Goal: Information Seeking & Learning: Learn about a topic

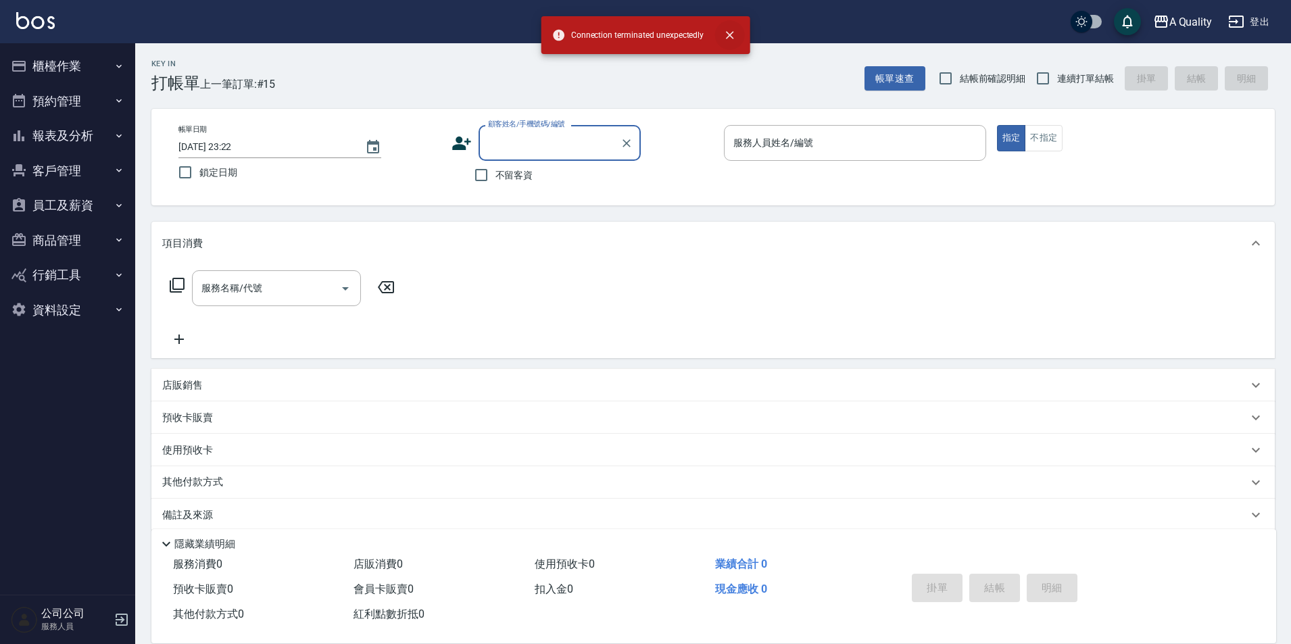
click at [734, 37] on icon "close" at bounding box center [729, 35] width 14 height 14
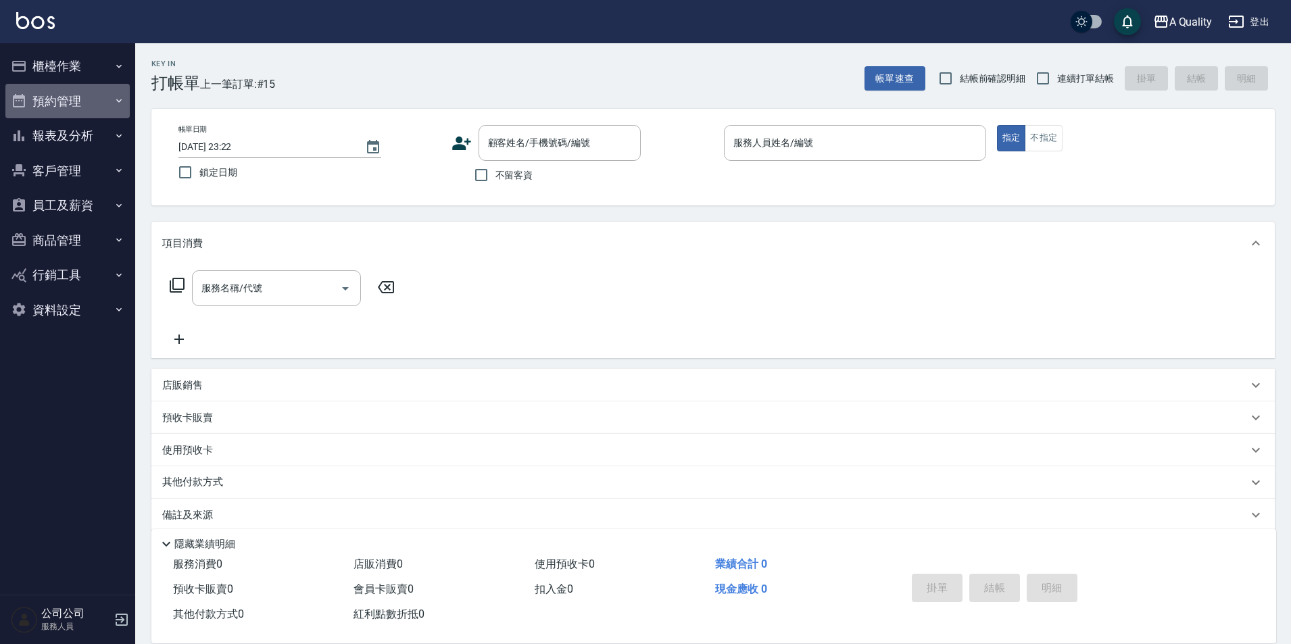
click at [55, 103] on button "預約管理" at bounding box center [67, 101] width 124 height 35
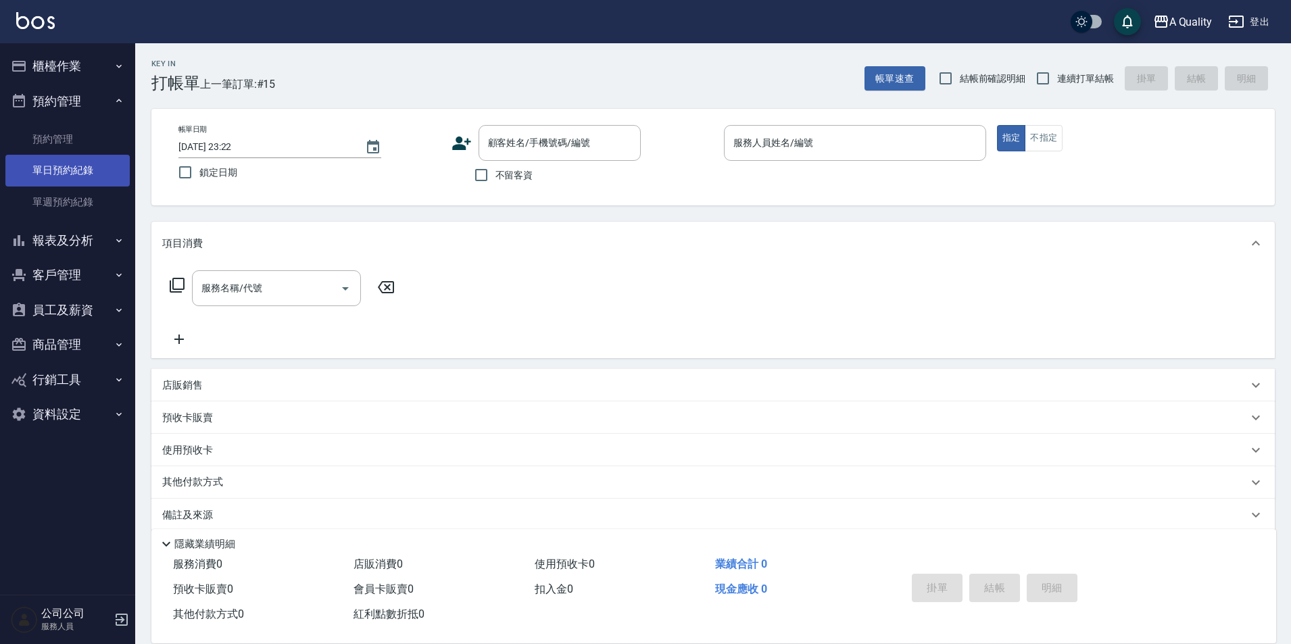
click at [49, 159] on link "單日預約紀錄" at bounding box center [67, 170] width 124 height 31
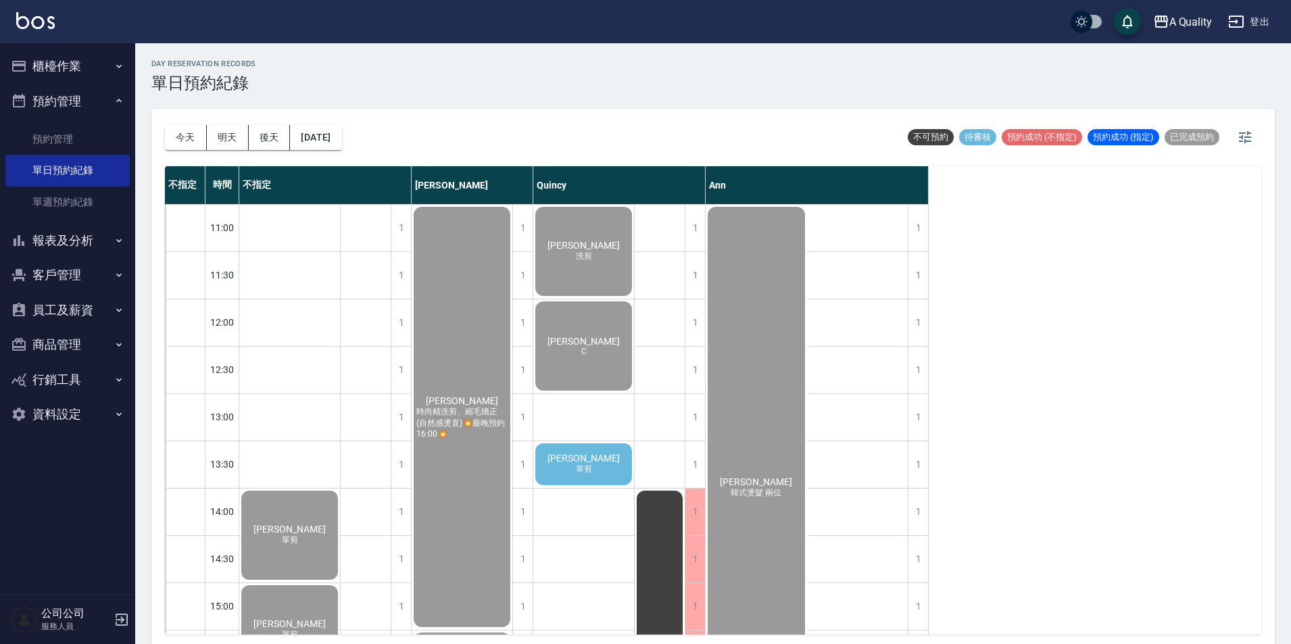
click at [66, 57] on button "櫃檯作業" at bounding box center [67, 66] width 124 height 35
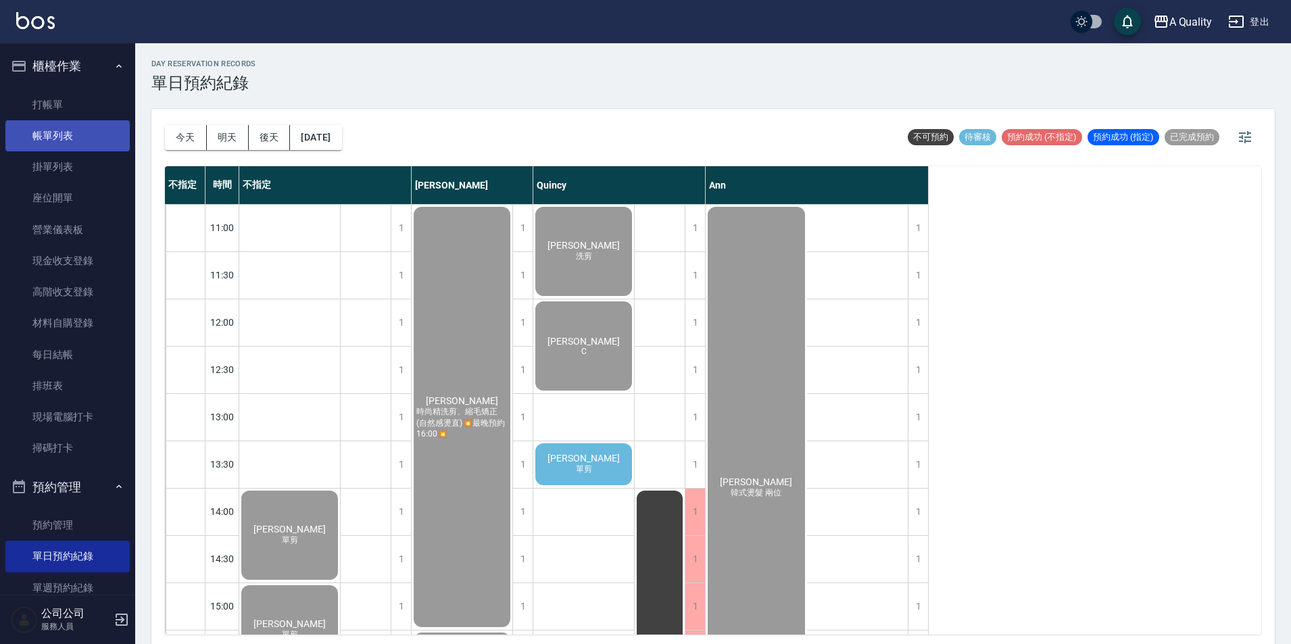
click at [49, 139] on link "帳單列表" at bounding box center [67, 135] width 124 height 31
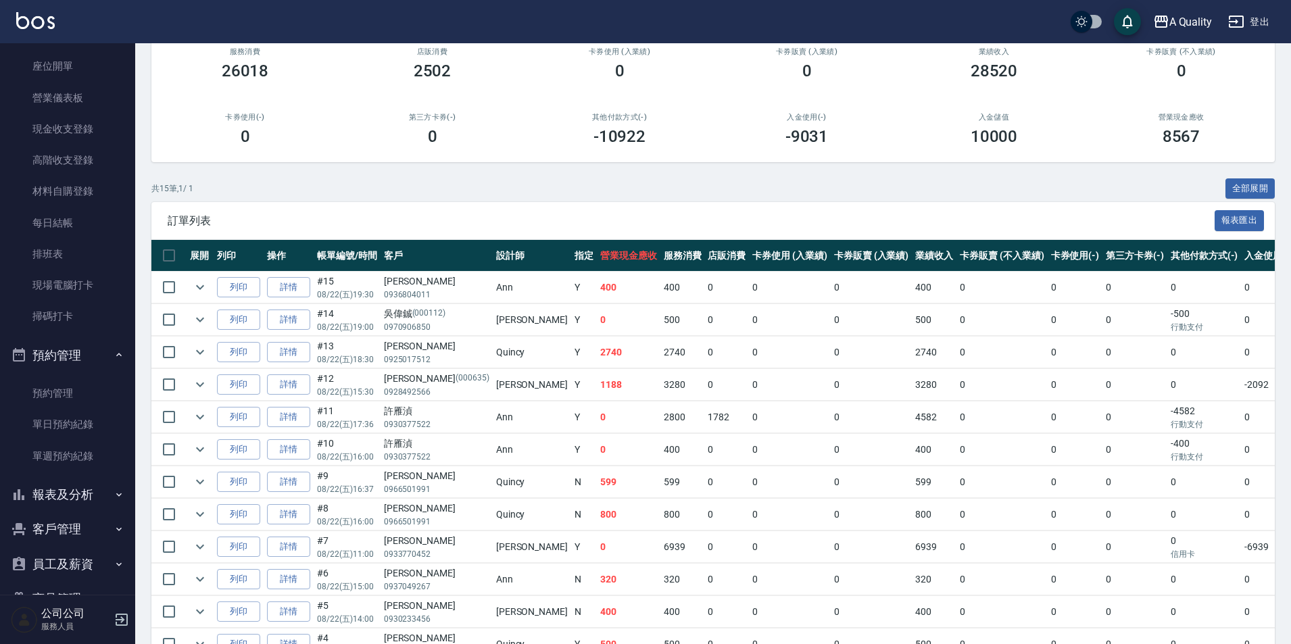
scroll to position [239, 0]
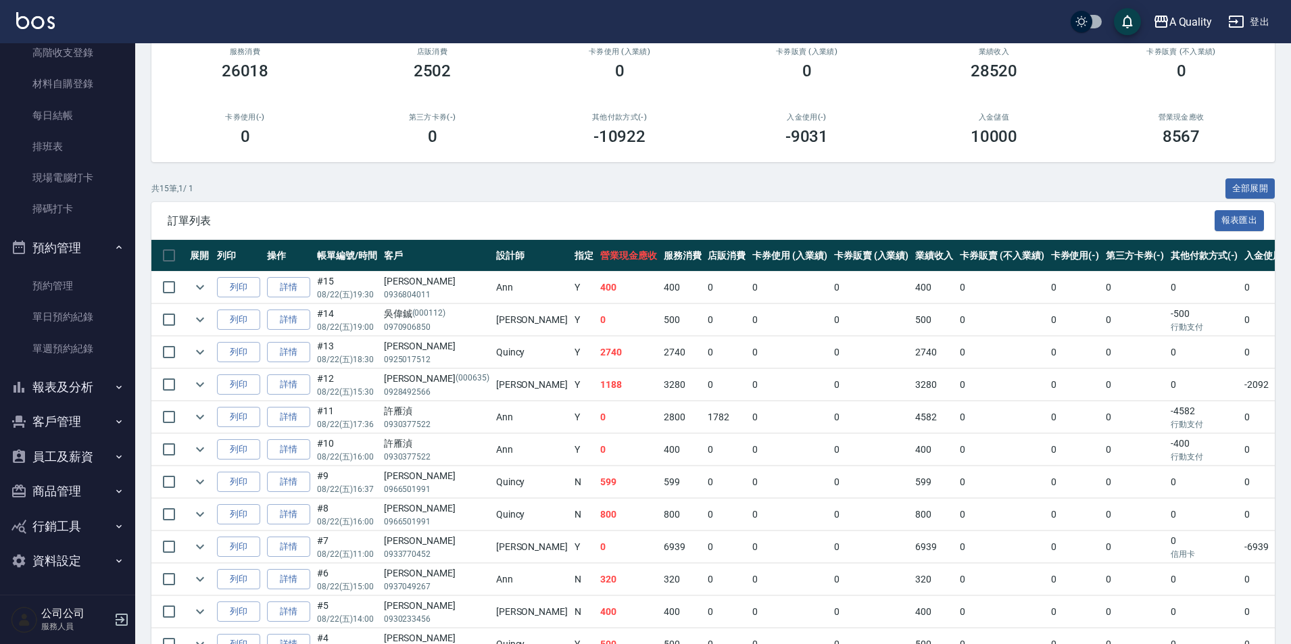
click at [63, 455] on button "員工及薪資" at bounding box center [67, 456] width 124 height 35
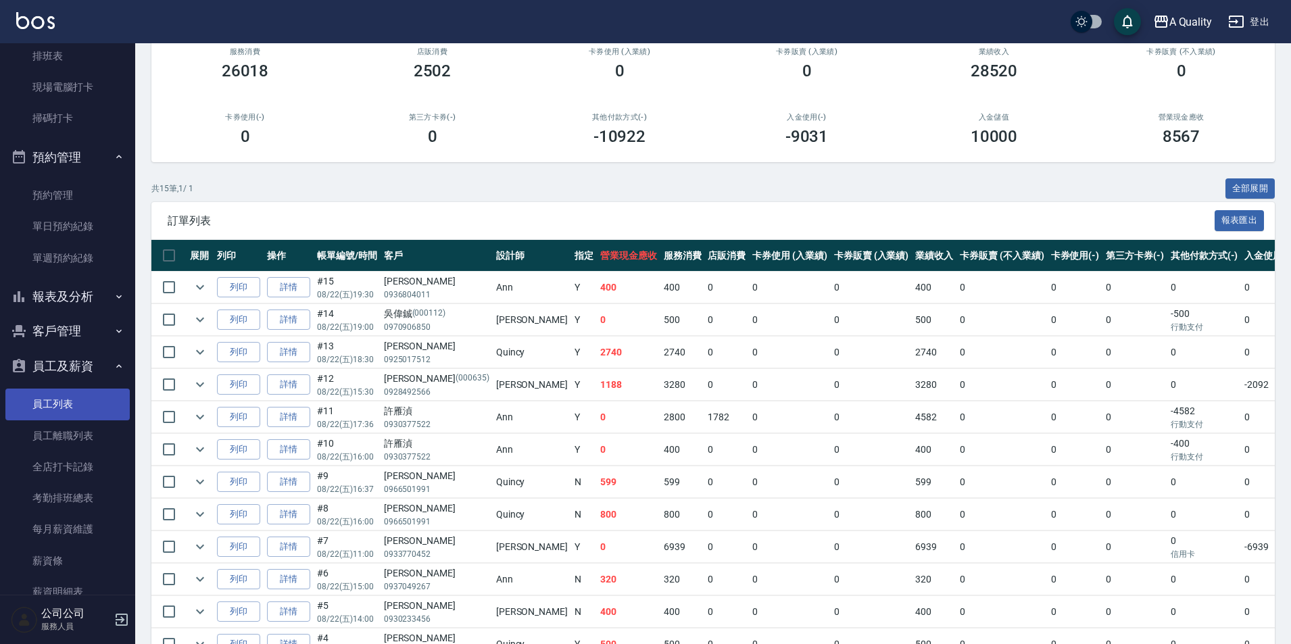
scroll to position [442, 0]
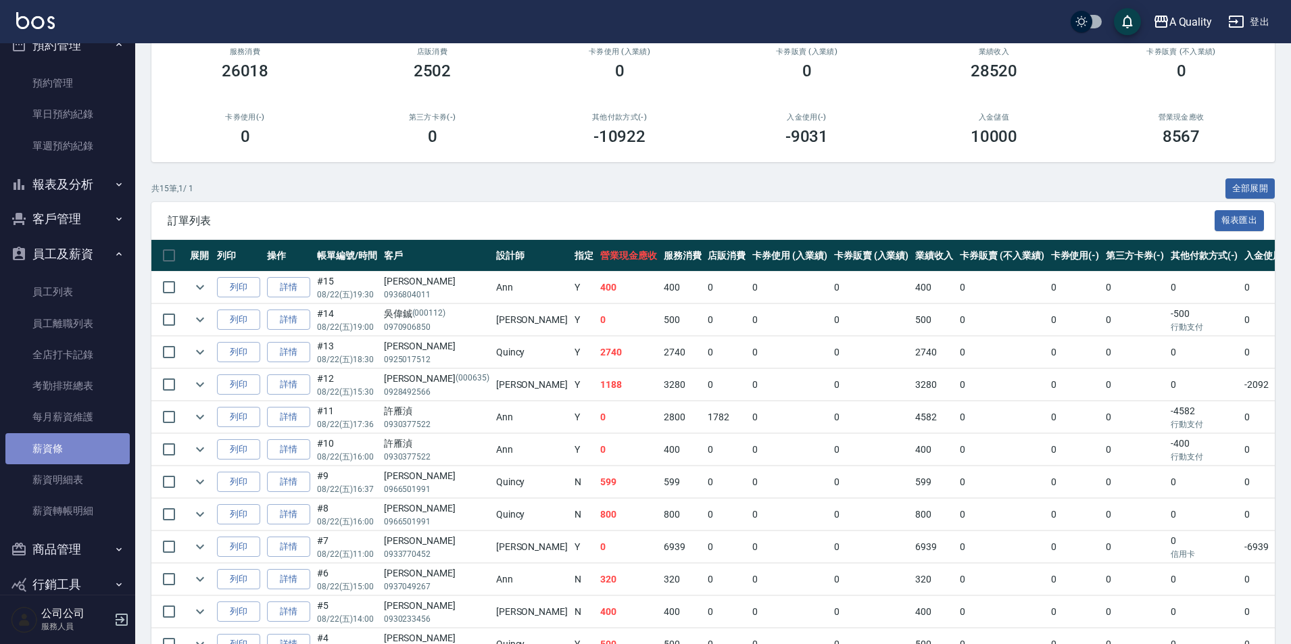
click at [84, 462] on link "薪資條" at bounding box center [67, 448] width 124 height 31
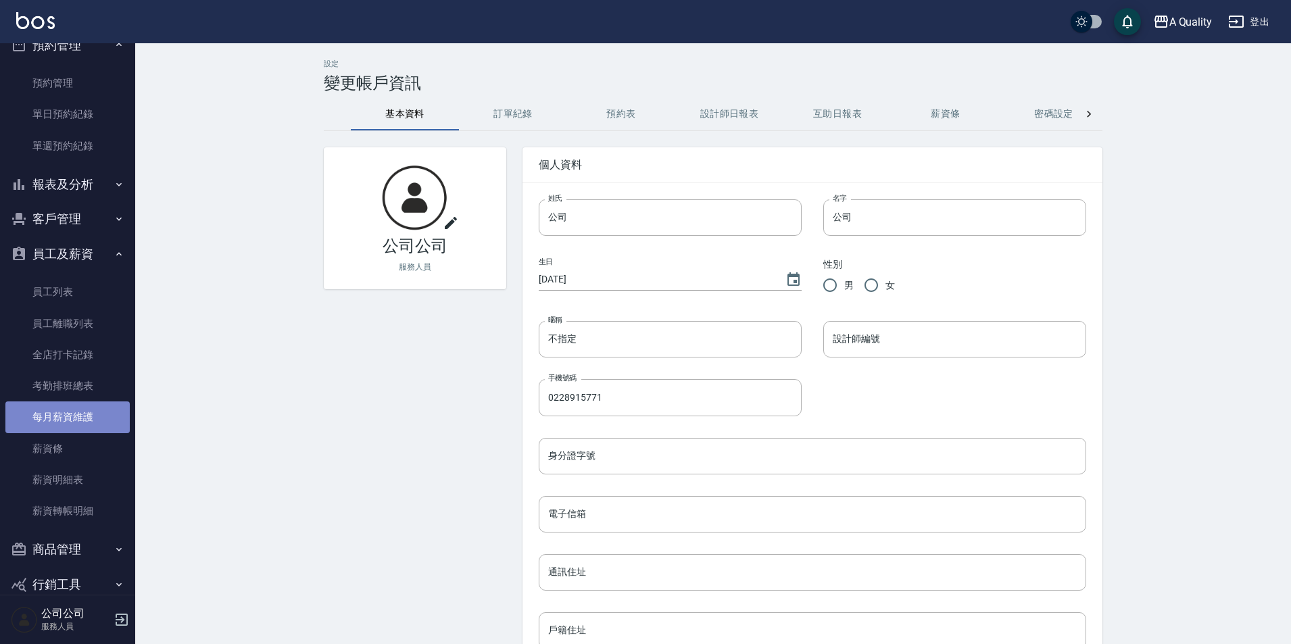
click at [77, 417] on link "每月薪資維護" at bounding box center [67, 416] width 124 height 31
click at [68, 451] on link "薪資條" at bounding box center [67, 448] width 124 height 31
click at [623, 111] on button "預約表" at bounding box center [621, 114] width 108 height 32
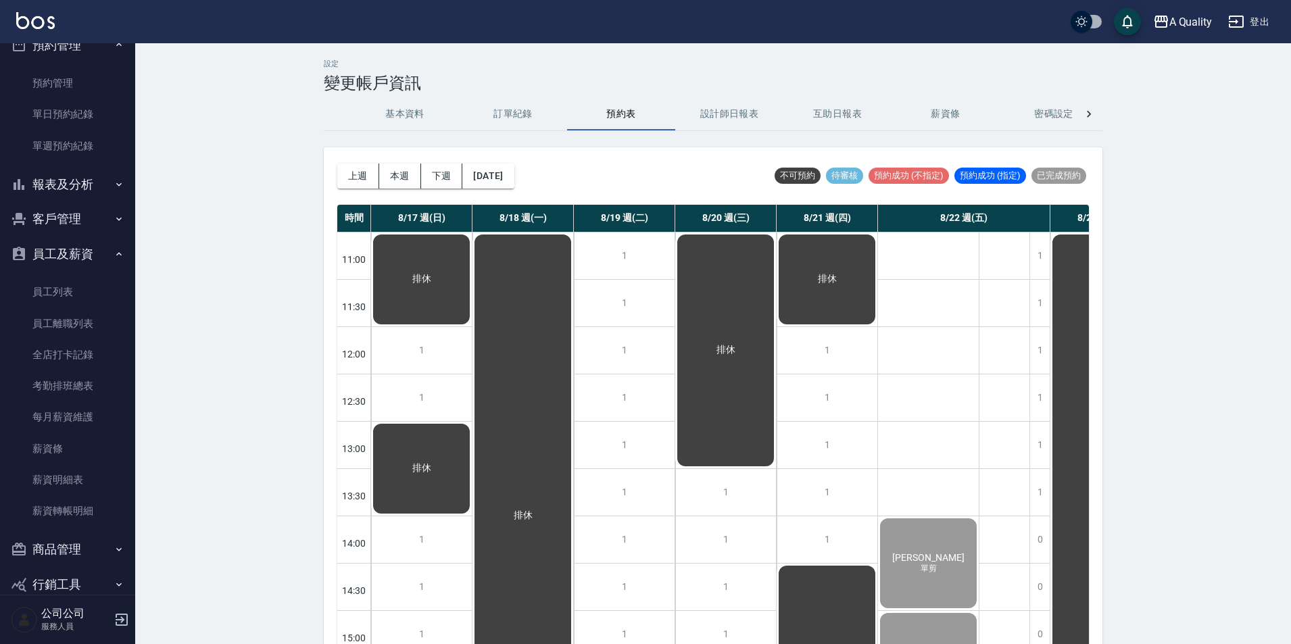
click at [484, 114] on button "訂單紀錄" at bounding box center [513, 114] width 108 height 32
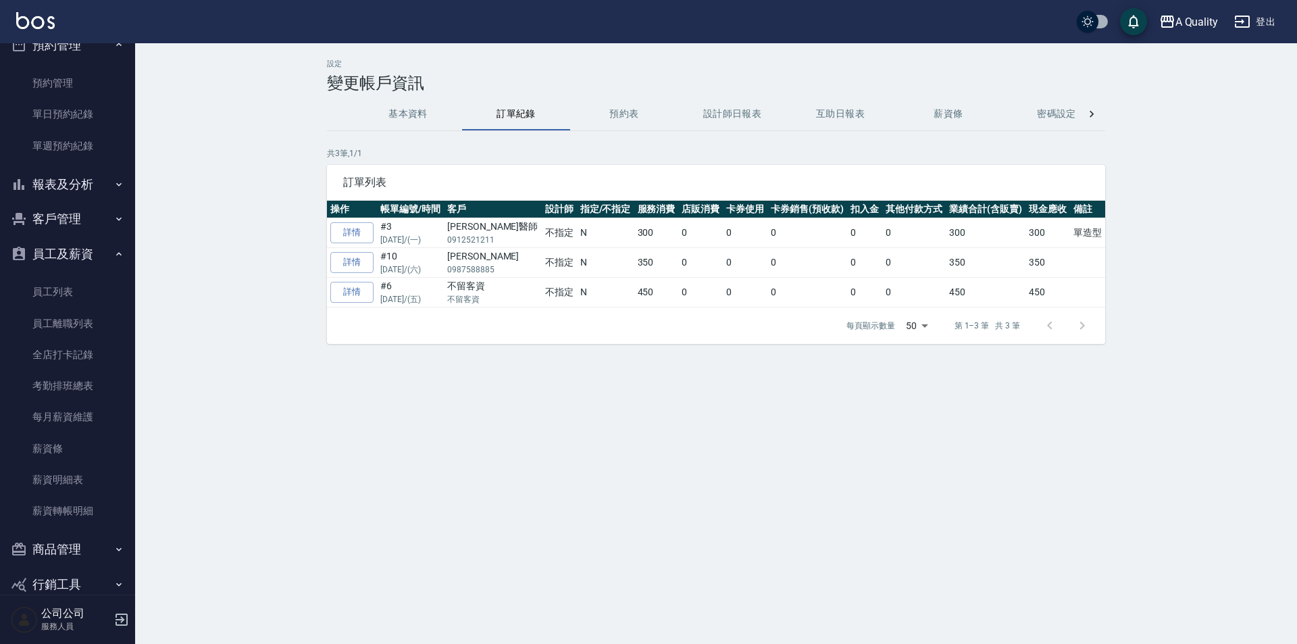
click at [949, 118] on button "薪資條" at bounding box center [949, 114] width 108 height 32
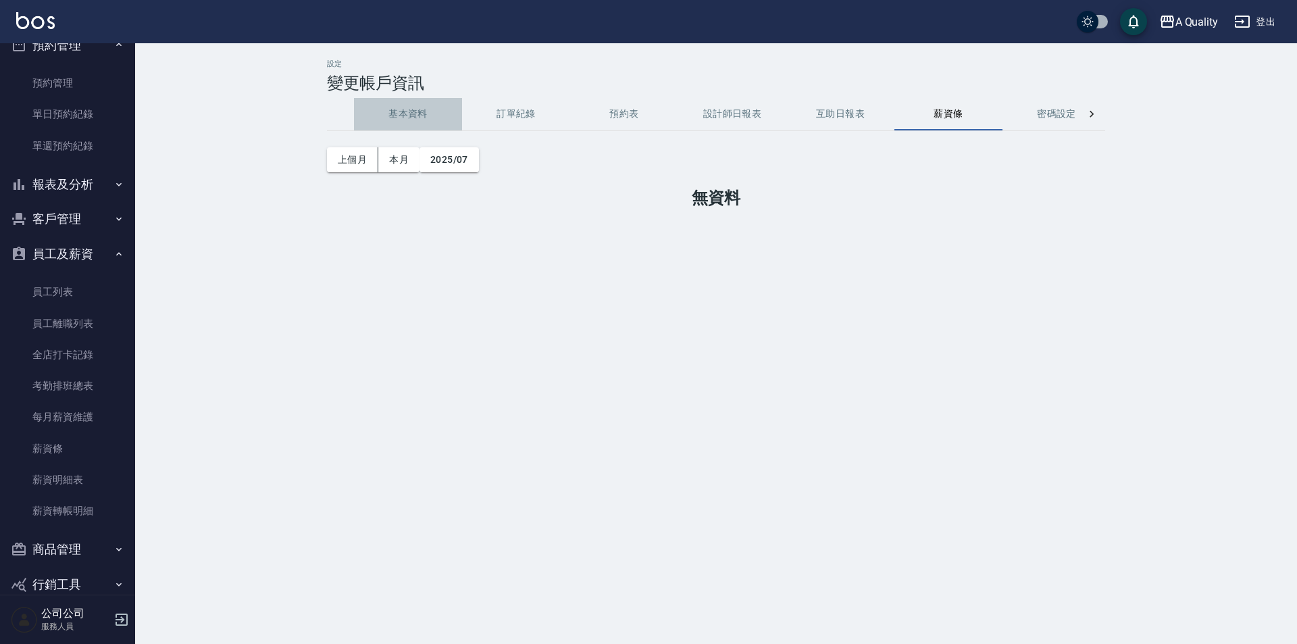
click at [407, 117] on button "基本資料" at bounding box center [408, 114] width 108 height 32
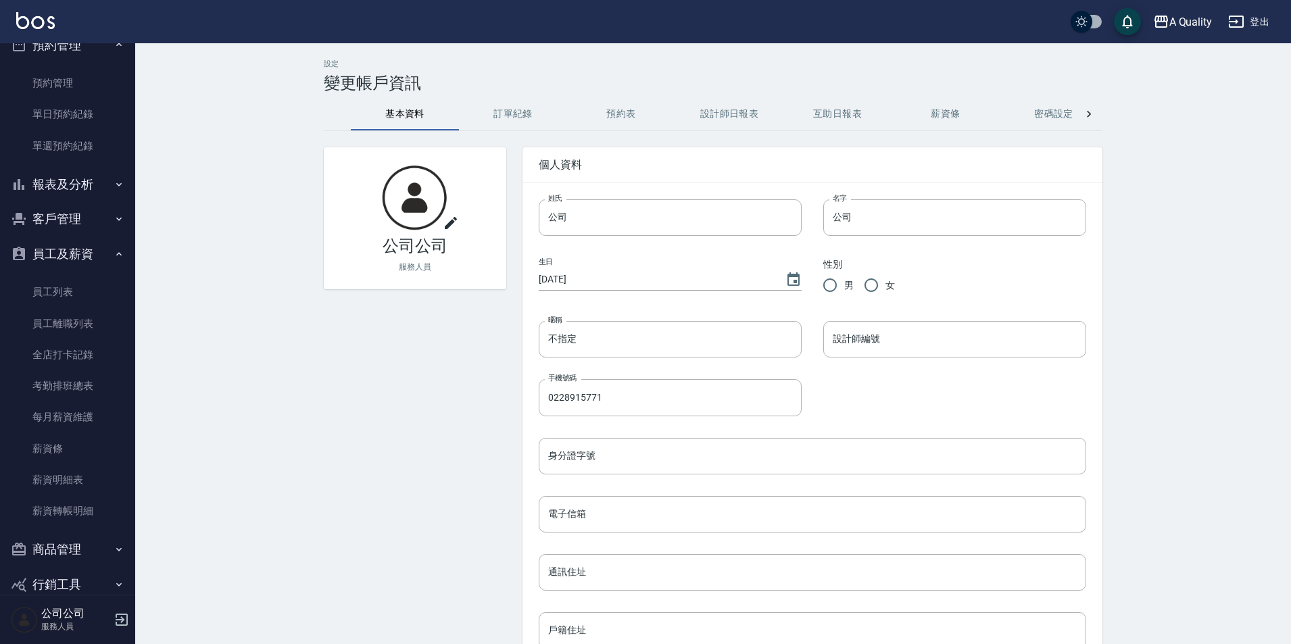
click at [944, 112] on button "薪資條" at bounding box center [945, 114] width 108 height 32
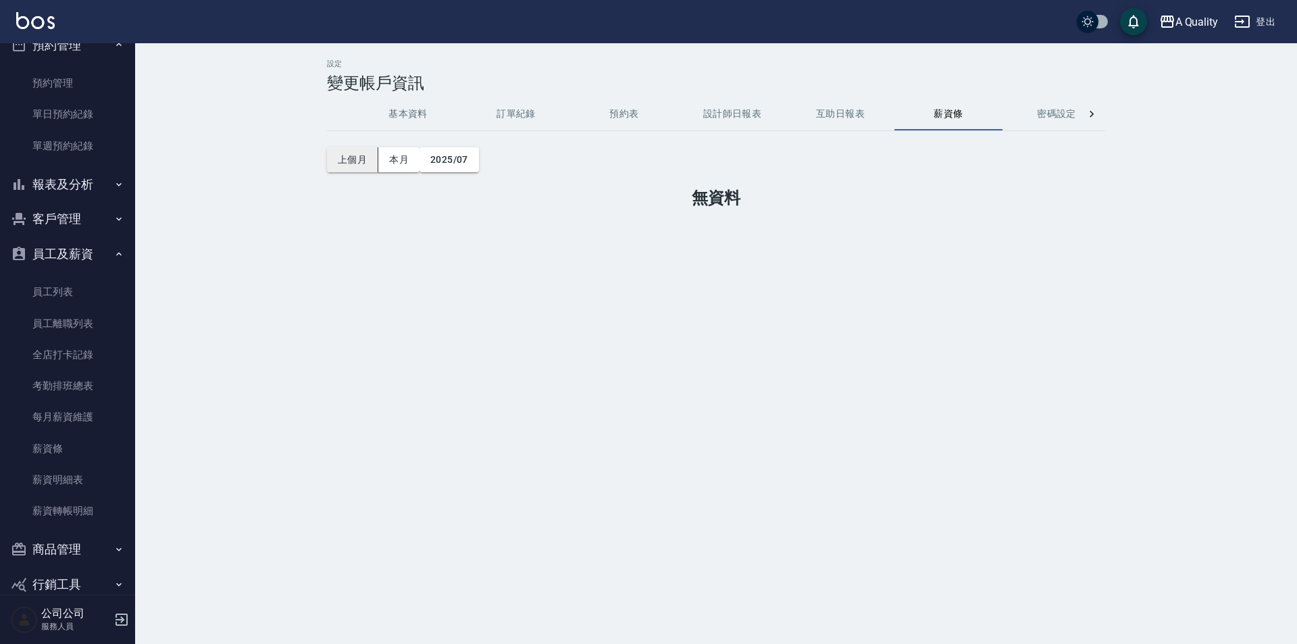
click at [369, 164] on button "上個月" at bounding box center [352, 159] width 51 height 25
click at [387, 163] on button "本月" at bounding box center [398, 159] width 41 height 25
click at [438, 156] on button "2025/08" at bounding box center [449, 159] width 59 height 25
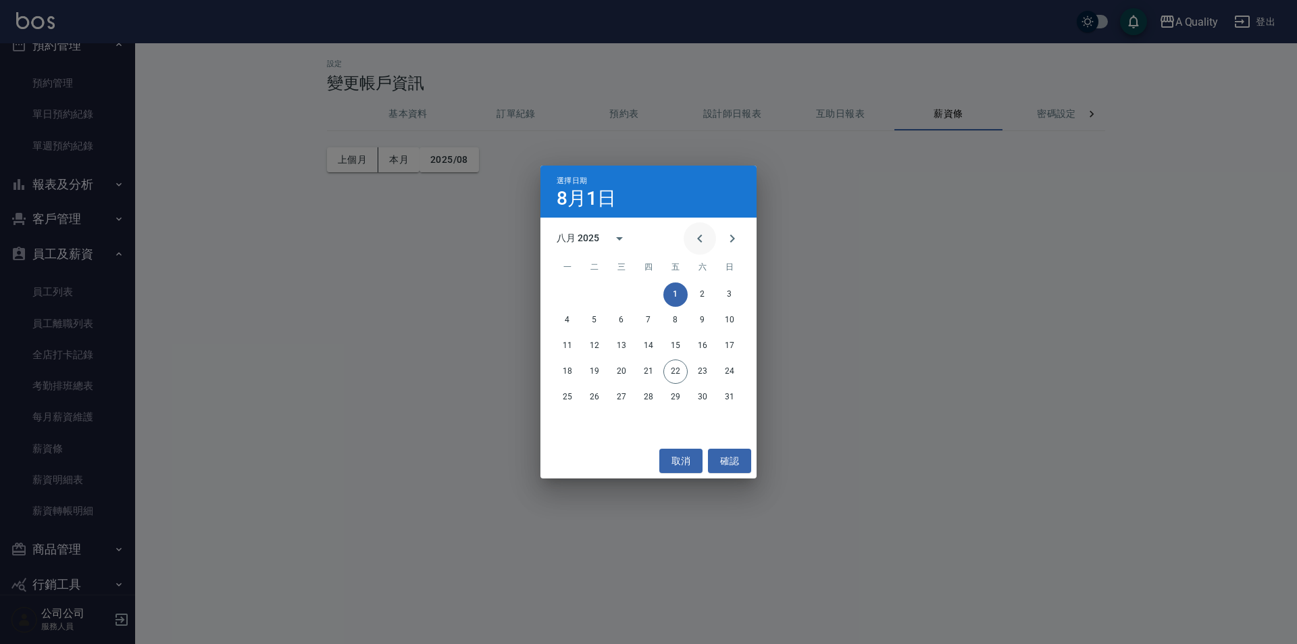
click at [709, 239] on button "Previous month" at bounding box center [700, 238] width 32 height 32
click at [704, 288] on button "5" at bounding box center [703, 294] width 24 height 24
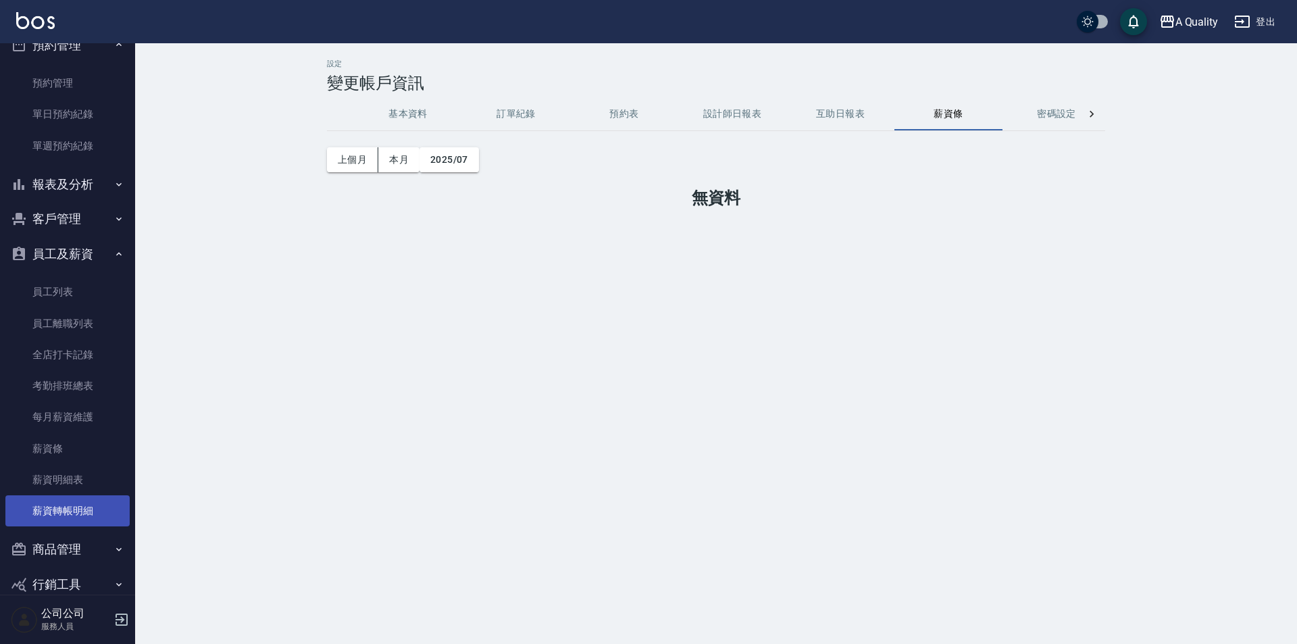
click at [76, 502] on link "薪資轉帳明細" at bounding box center [67, 510] width 124 height 31
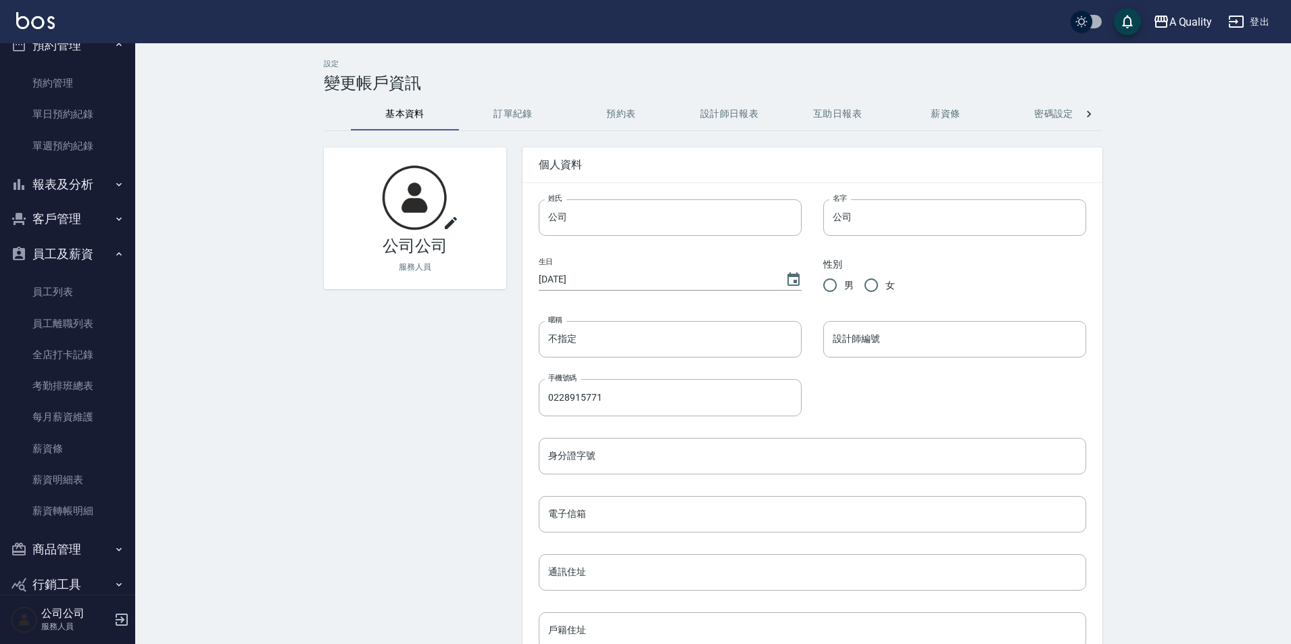
click at [505, 113] on button "訂單紀錄" at bounding box center [513, 114] width 108 height 32
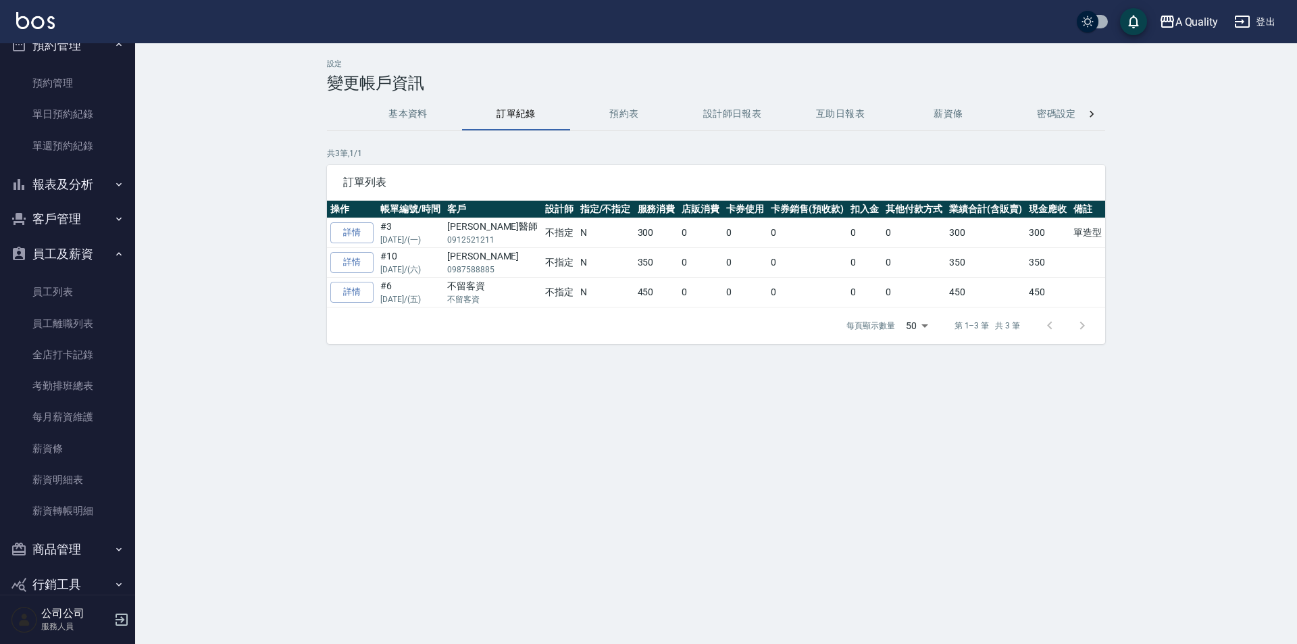
click at [1041, 106] on button "密碼設定" at bounding box center [1057, 114] width 108 height 32
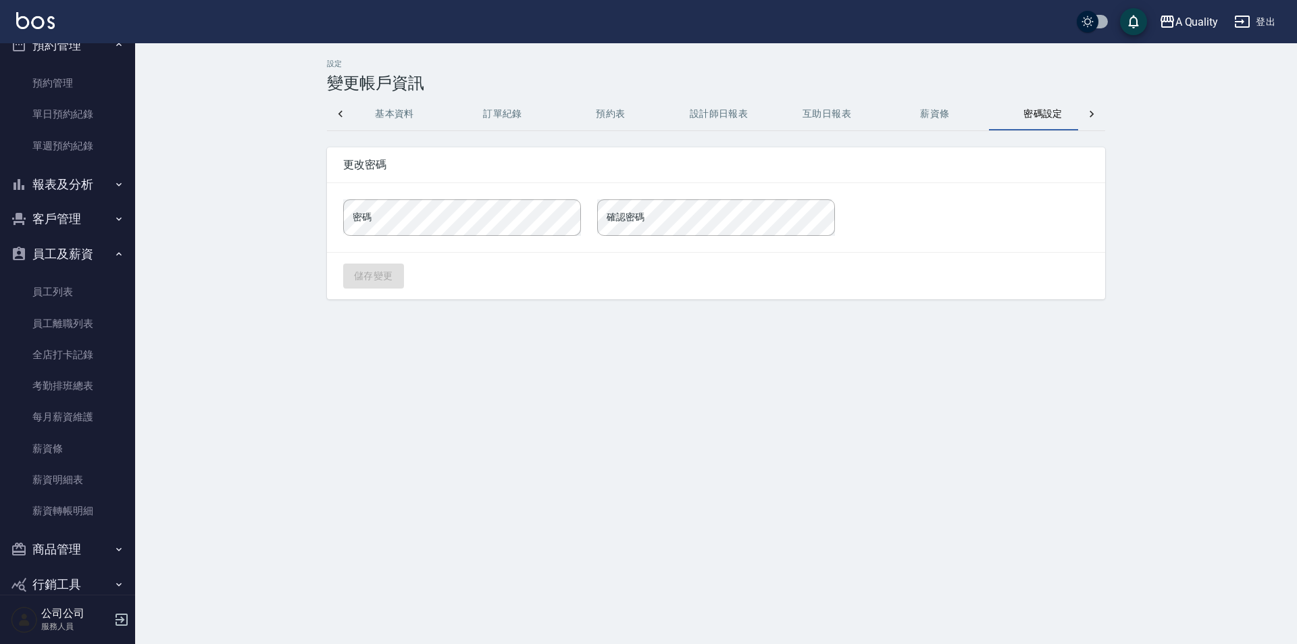
scroll to position [0, 32]
click at [955, 115] on button "薪資條" at bounding box center [916, 114] width 108 height 32
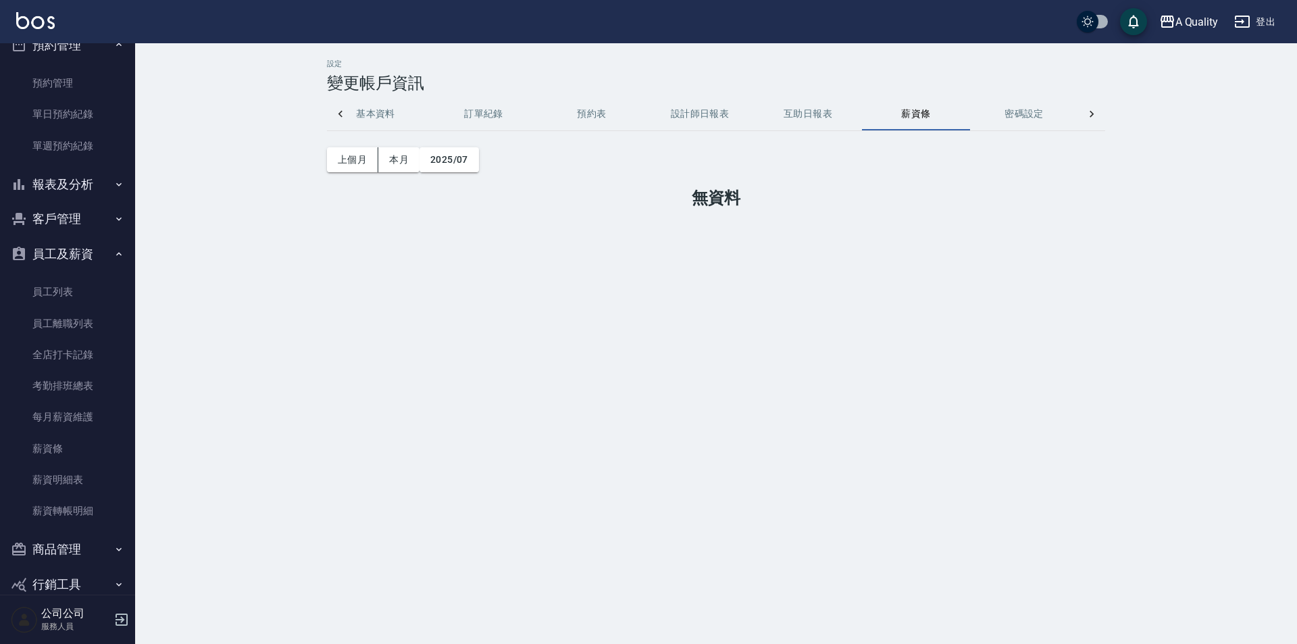
click at [857, 113] on button "互助日報表" at bounding box center [808, 114] width 108 height 32
click at [632, 136] on div "[DATE] [DATE] [DATE] [DATE]" at bounding box center [716, 159] width 778 height 57
click at [680, 114] on button "設計師日報表" at bounding box center [700, 114] width 108 height 32
click at [336, 157] on button "前天" at bounding box center [348, 159] width 42 height 25
click at [499, 153] on button "[DATE]" at bounding box center [476, 159] width 51 height 25
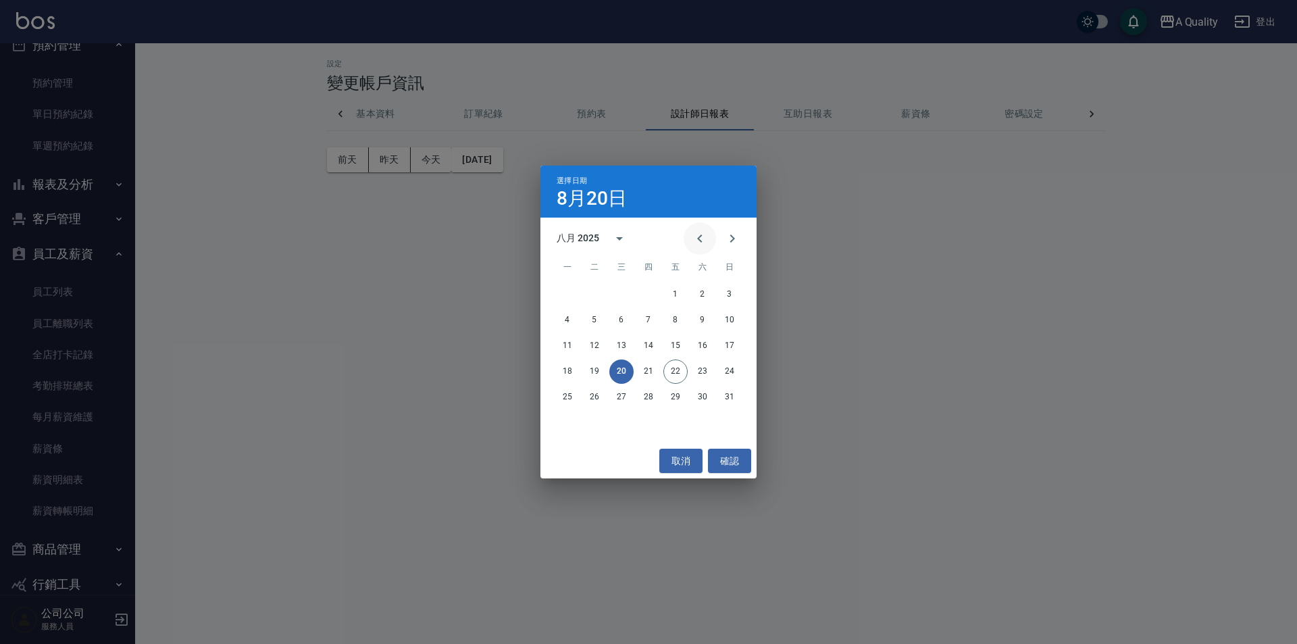
click at [702, 235] on icon "Previous month" at bounding box center [699, 238] width 5 height 8
click at [597, 291] on button "1" at bounding box center [594, 294] width 24 height 24
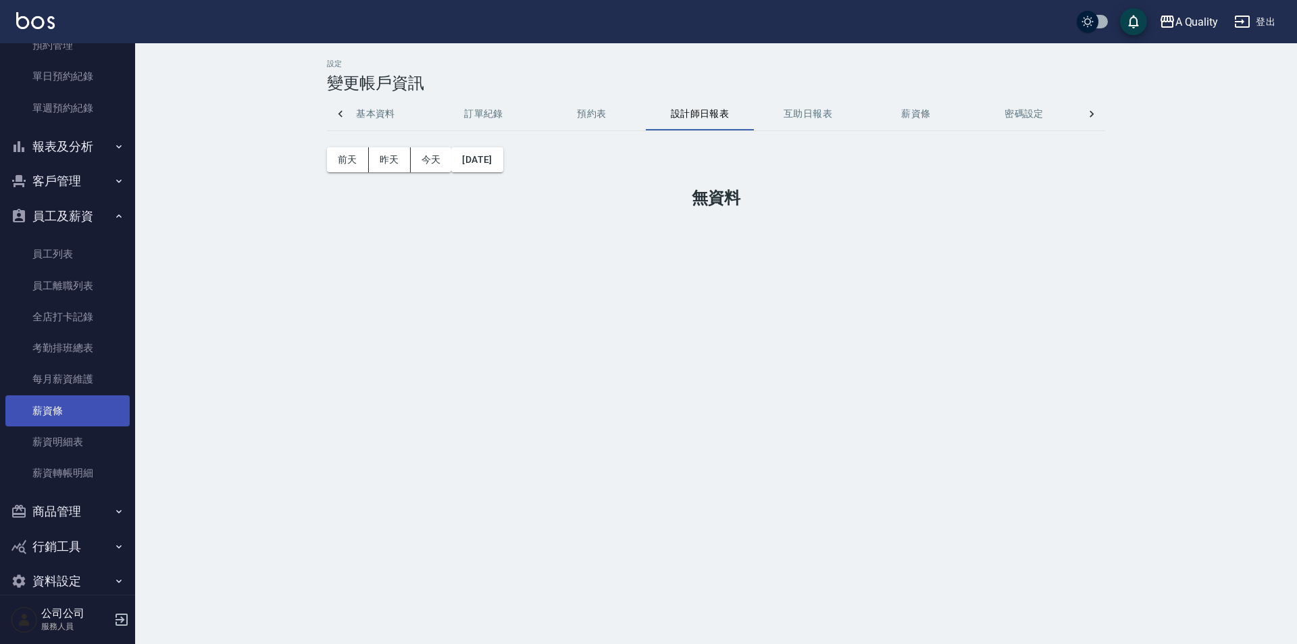
scroll to position [500, 0]
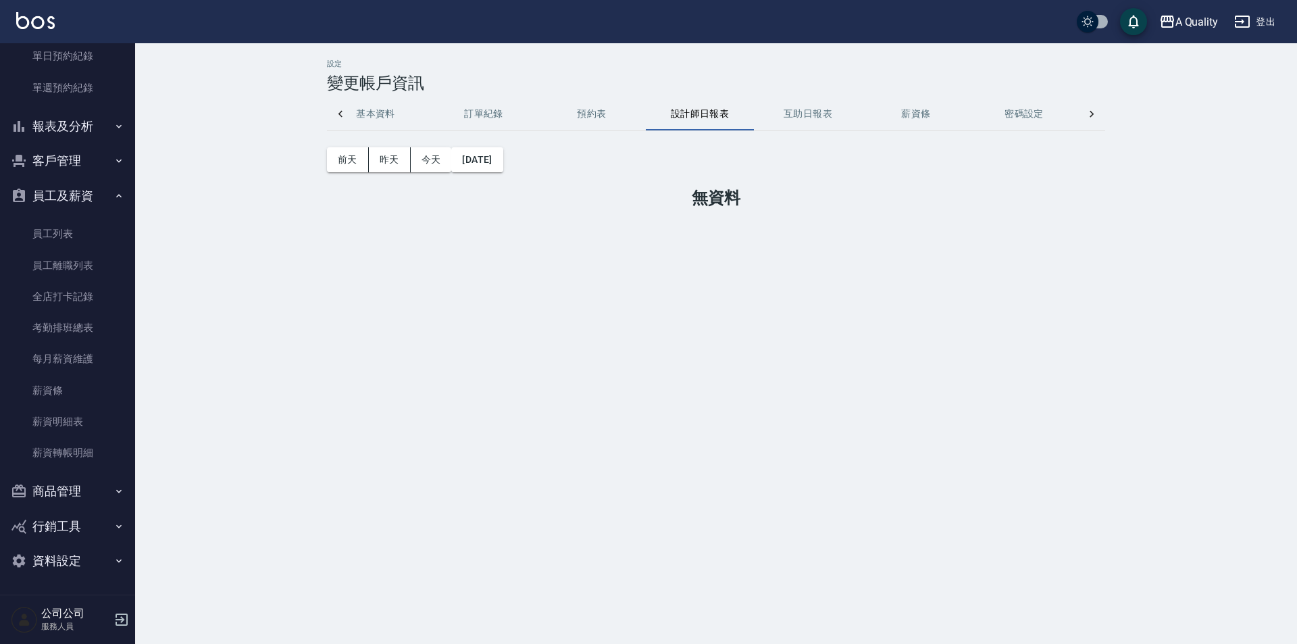
click at [69, 494] on button "商品管理" at bounding box center [67, 491] width 124 height 35
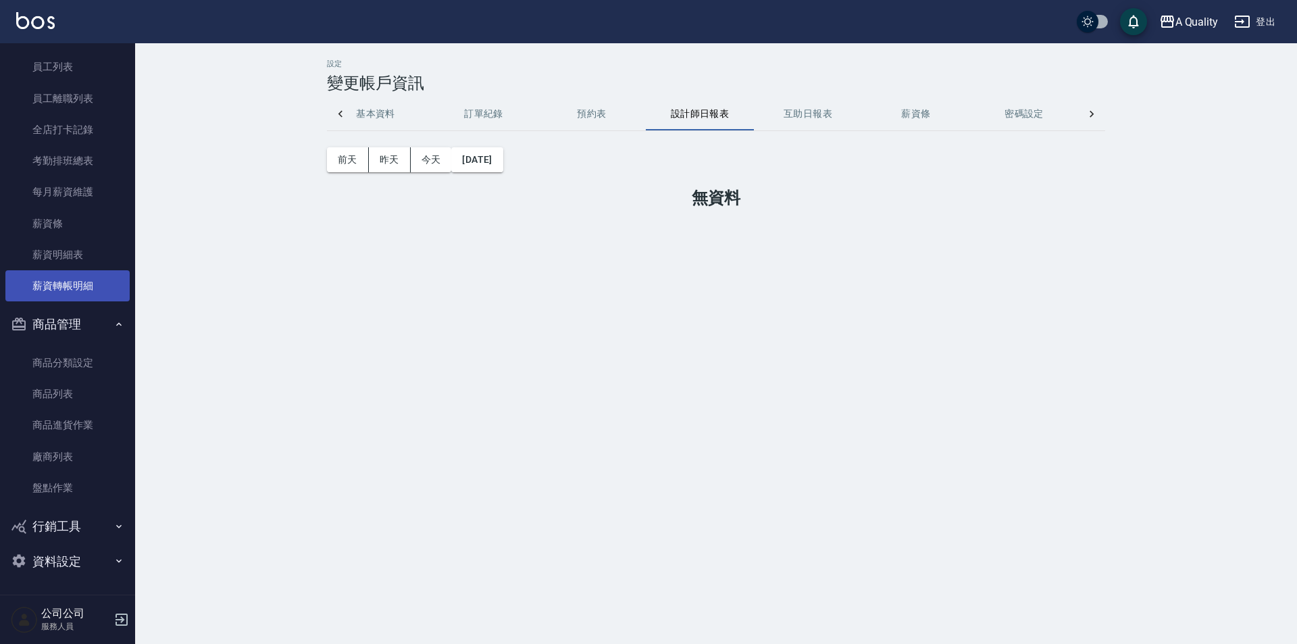
scroll to position [464, 0]
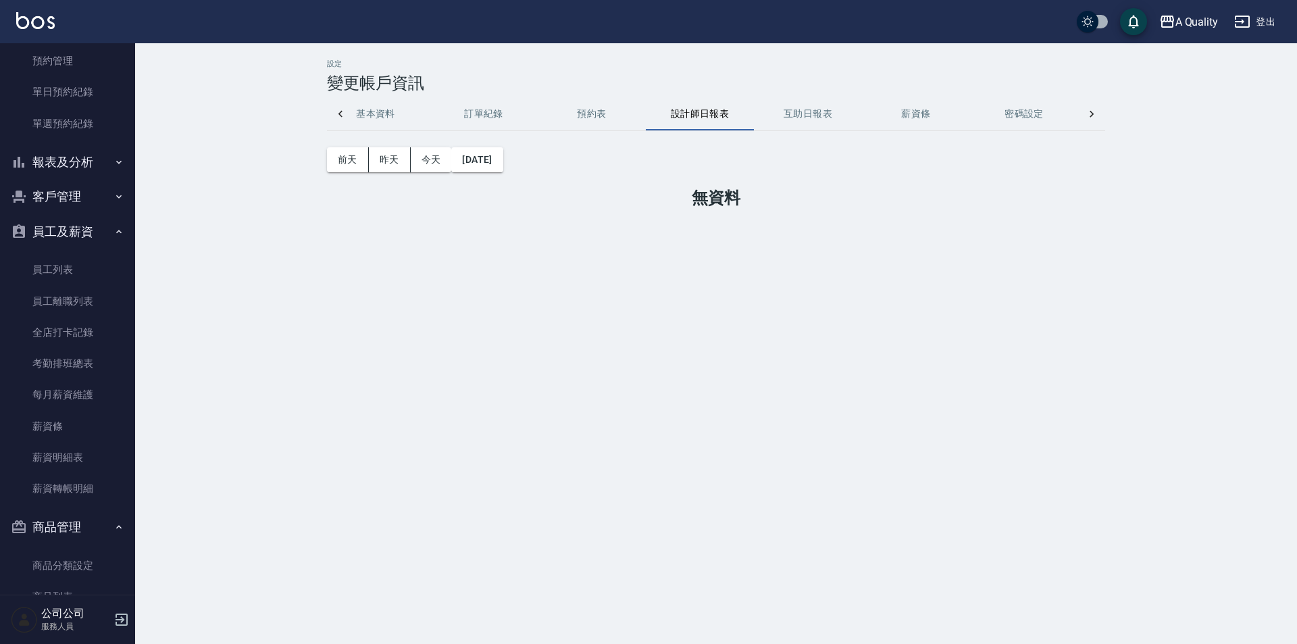
click at [59, 161] on button "報表及分析" at bounding box center [67, 162] width 124 height 35
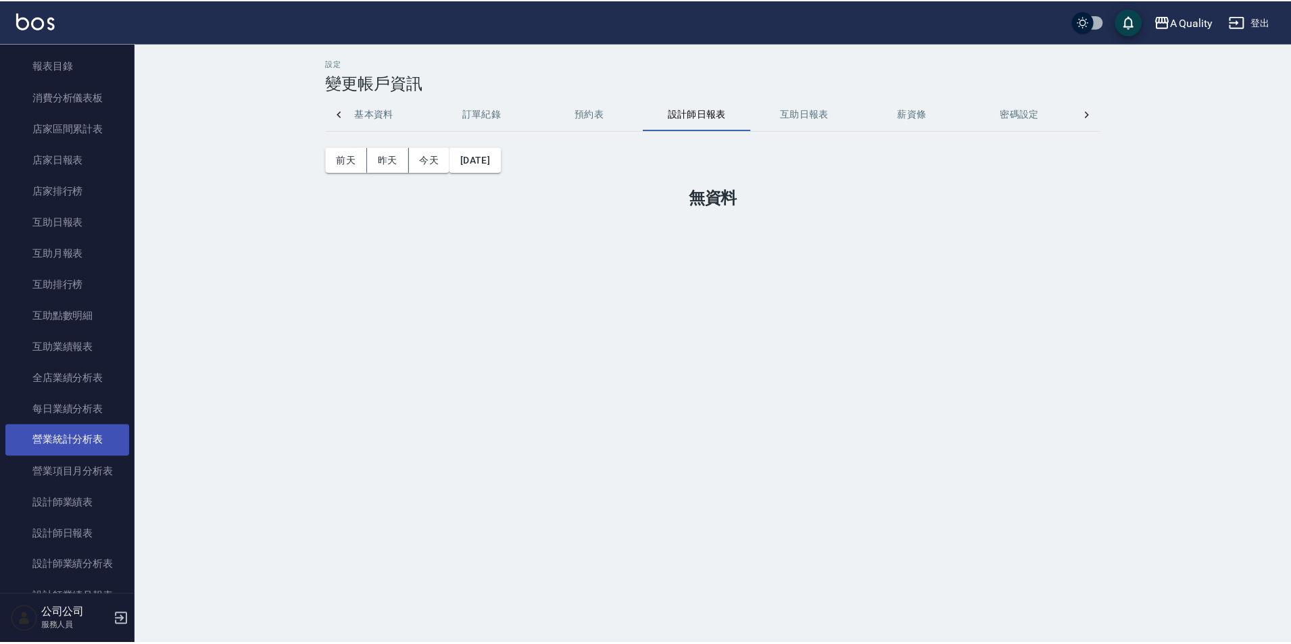
scroll to position [599, 0]
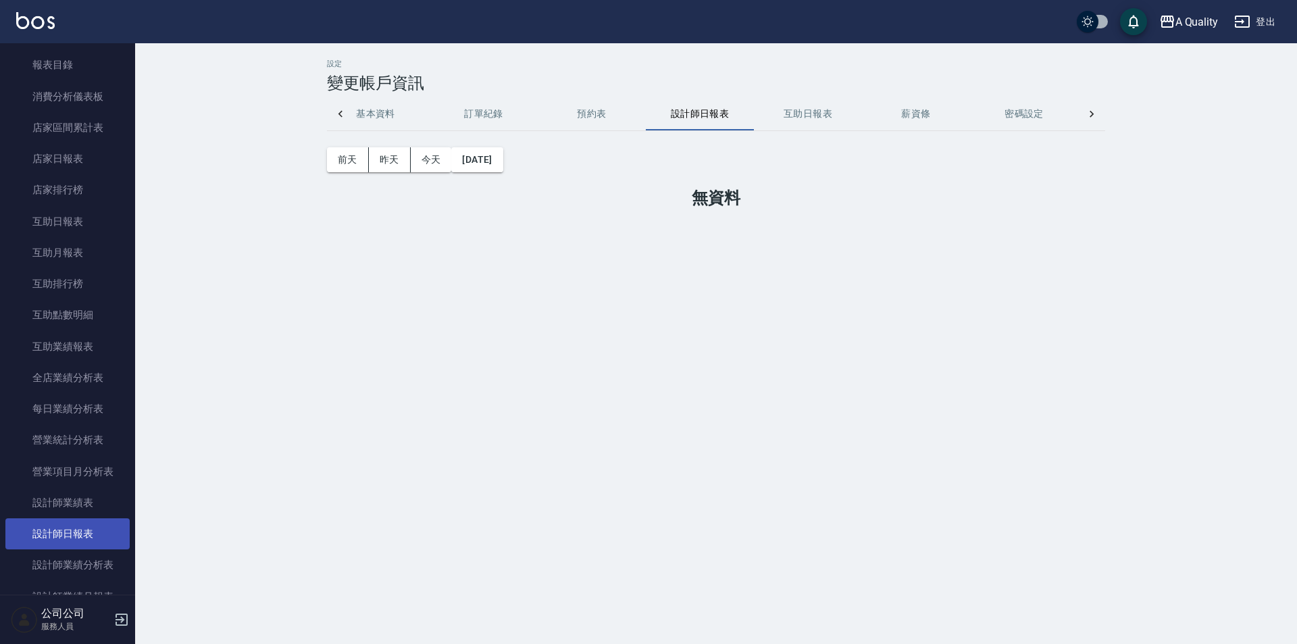
click at [86, 519] on link "設計師日報表" at bounding box center [67, 533] width 124 height 31
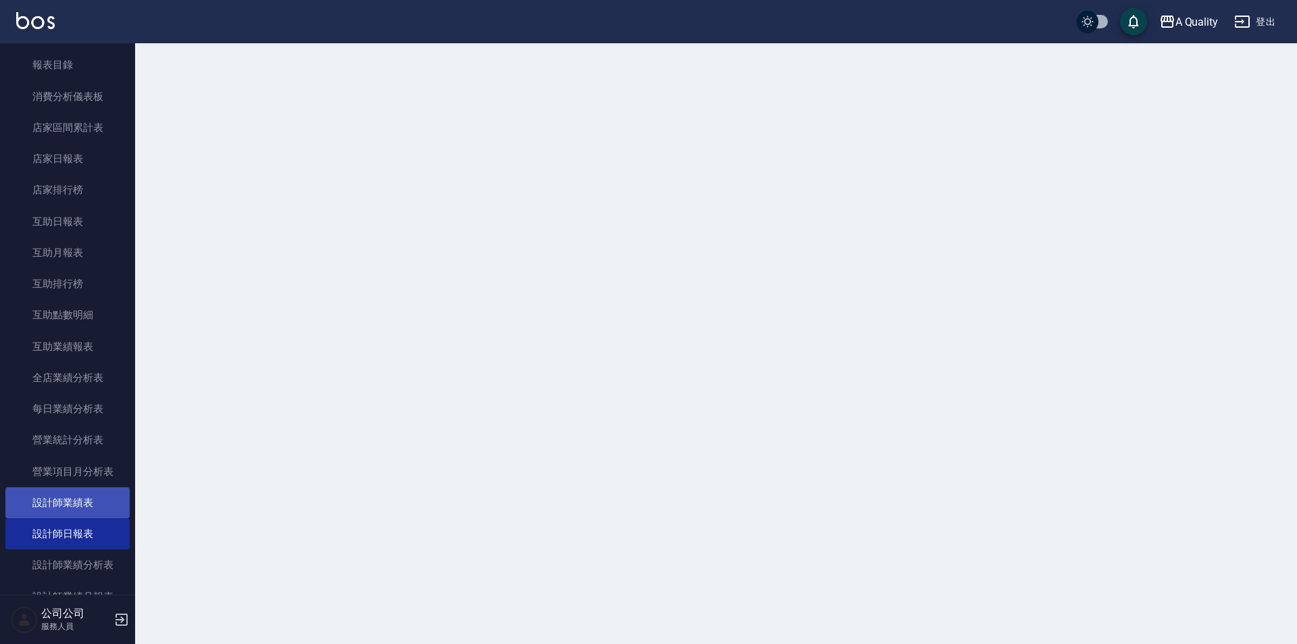
click at [84, 502] on link "設計師業績表" at bounding box center [67, 502] width 124 height 31
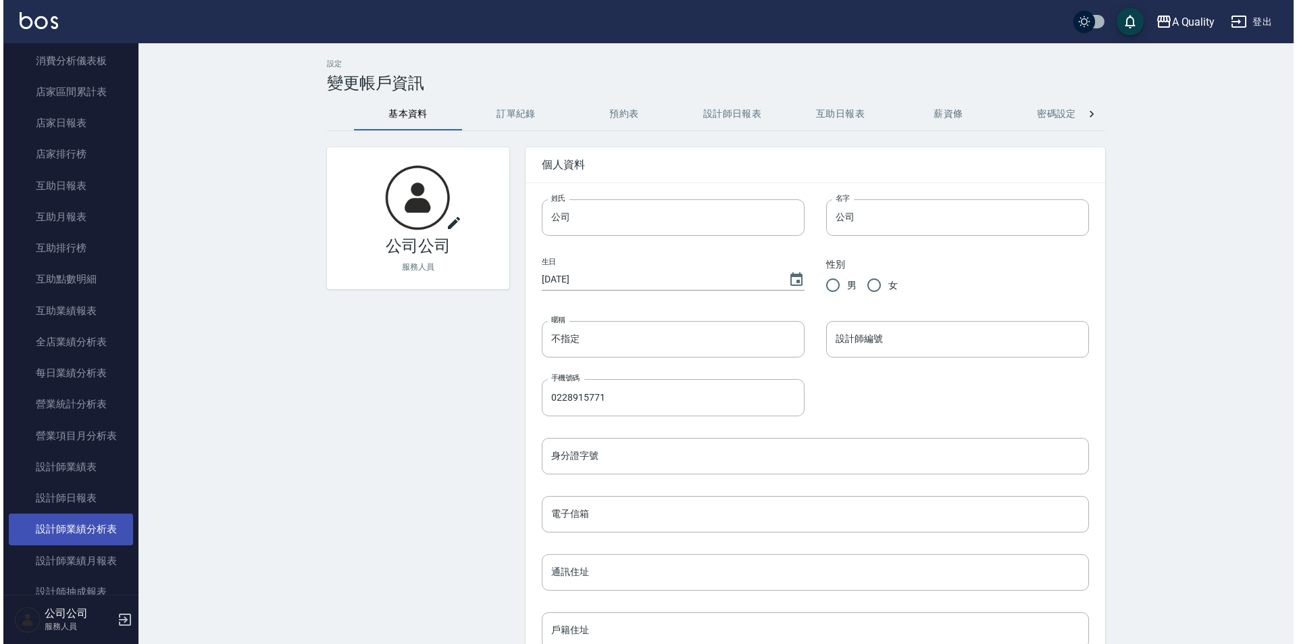
scroll to position [734, 0]
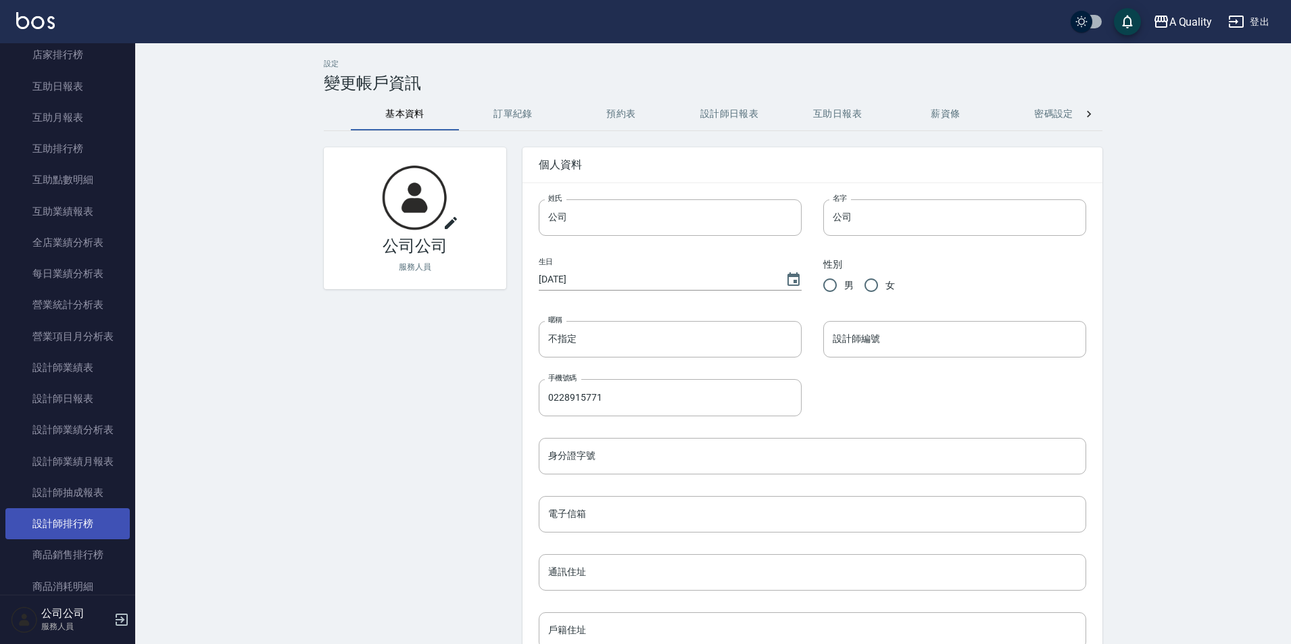
click at [72, 525] on link "設計師排行榜" at bounding box center [67, 523] width 124 height 31
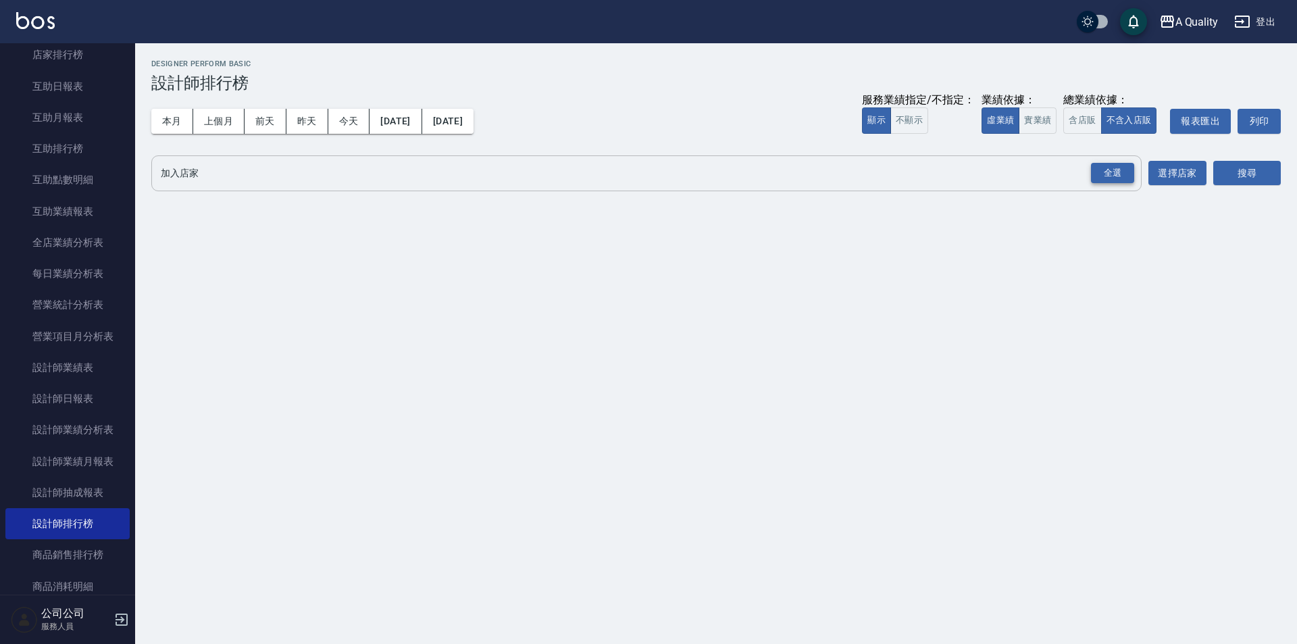
click at [1123, 172] on div "全選" at bounding box center [1112, 173] width 43 height 21
click at [1255, 172] on button "搜尋" at bounding box center [1248, 173] width 68 height 25
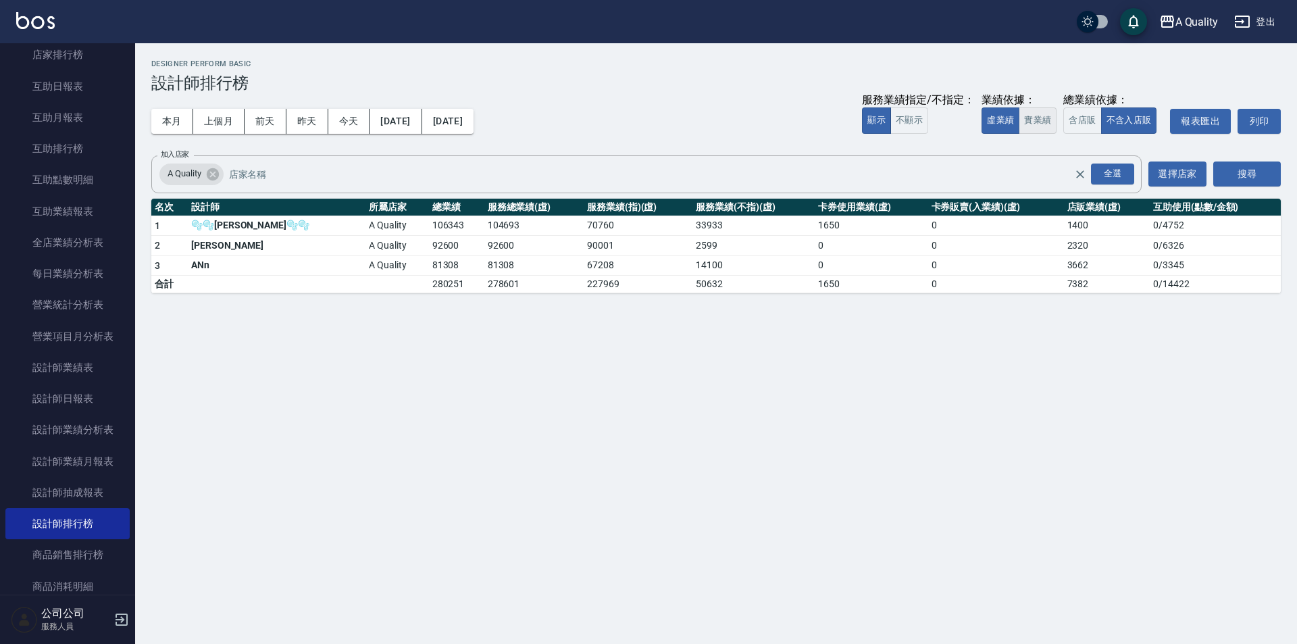
click at [1041, 120] on button "實業績" at bounding box center [1038, 120] width 38 height 26
click at [1002, 126] on button "虛業績" at bounding box center [1001, 120] width 38 height 26
click at [1051, 122] on button "實業績" at bounding box center [1038, 120] width 38 height 26
click at [484, 515] on div "A Quality [DATE] - [DATE] 設計師排行榜 列印時間： [DATE][PHONE_NUMBER]:24 Designer Perform…" at bounding box center [648, 322] width 1297 height 644
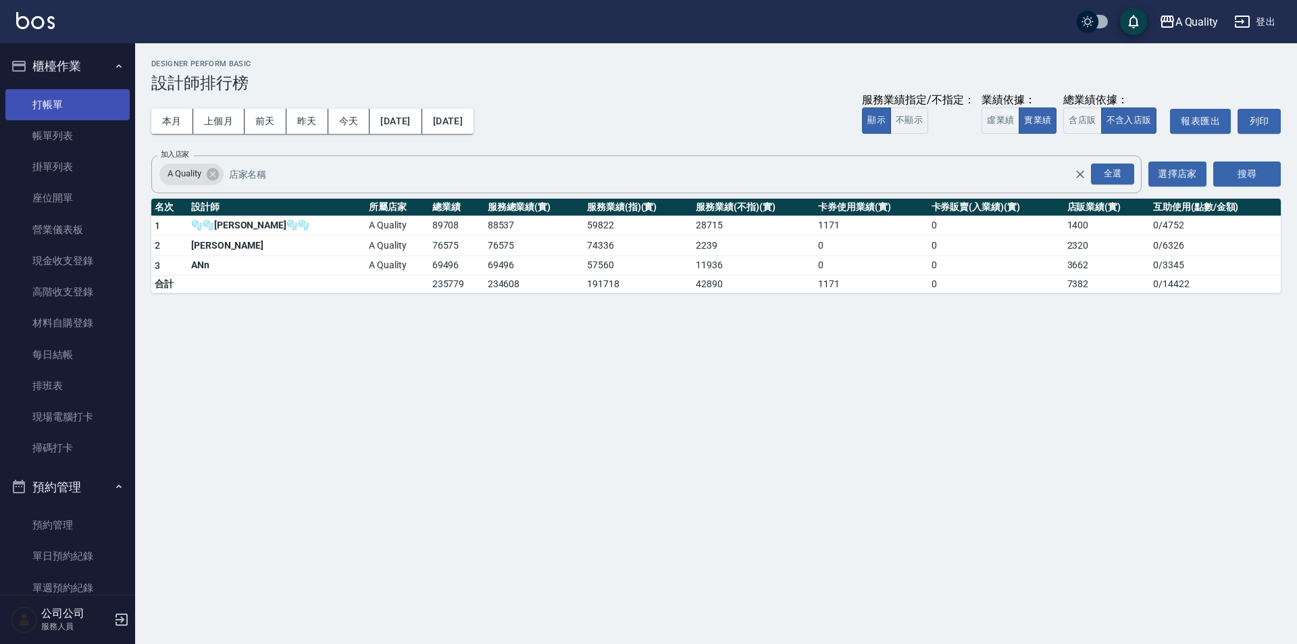
click at [66, 131] on link "帳單列表" at bounding box center [67, 135] width 124 height 31
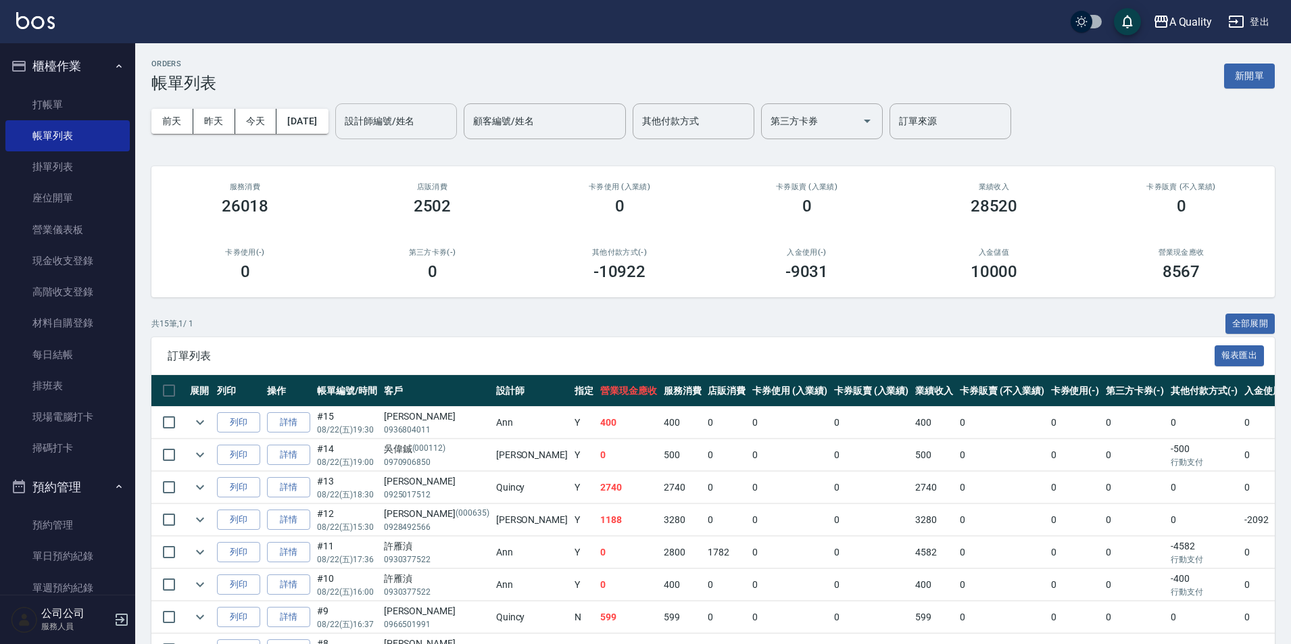
click at [427, 135] on div "設計師編號/姓名" at bounding box center [396, 121] width 122 height 36
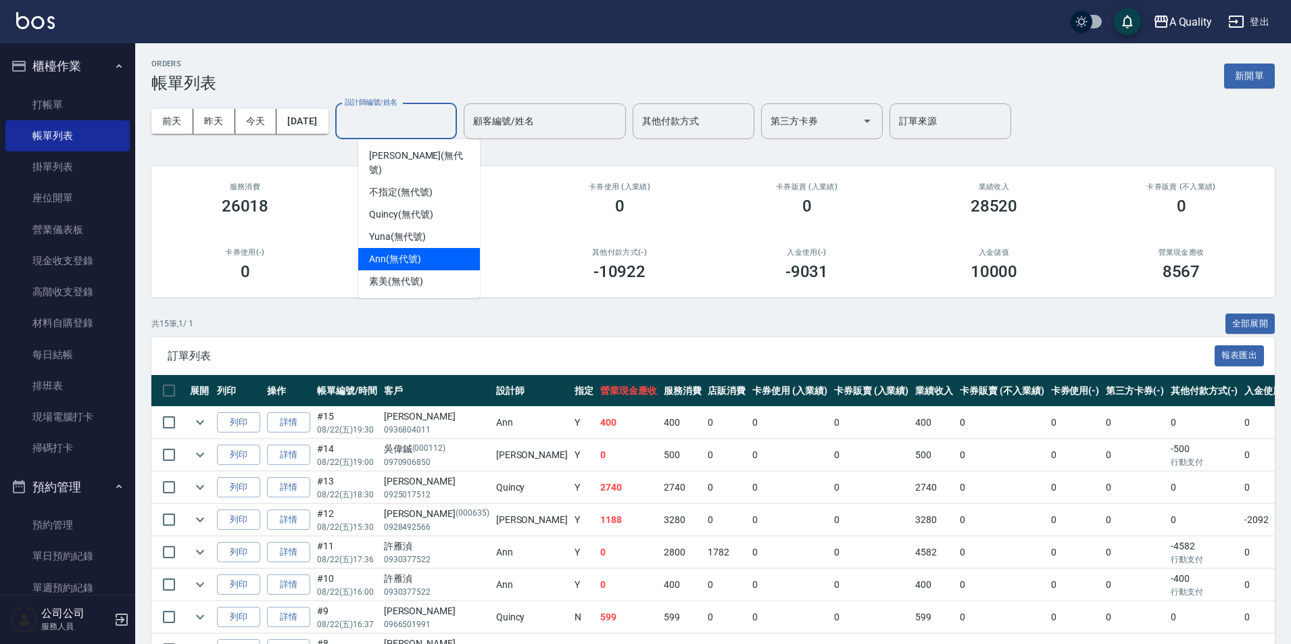
click at [397, 252] on span "Ann (無代號)" at bounding box center [395, 259] width 52 height 14
type input "Ann(無代號)"
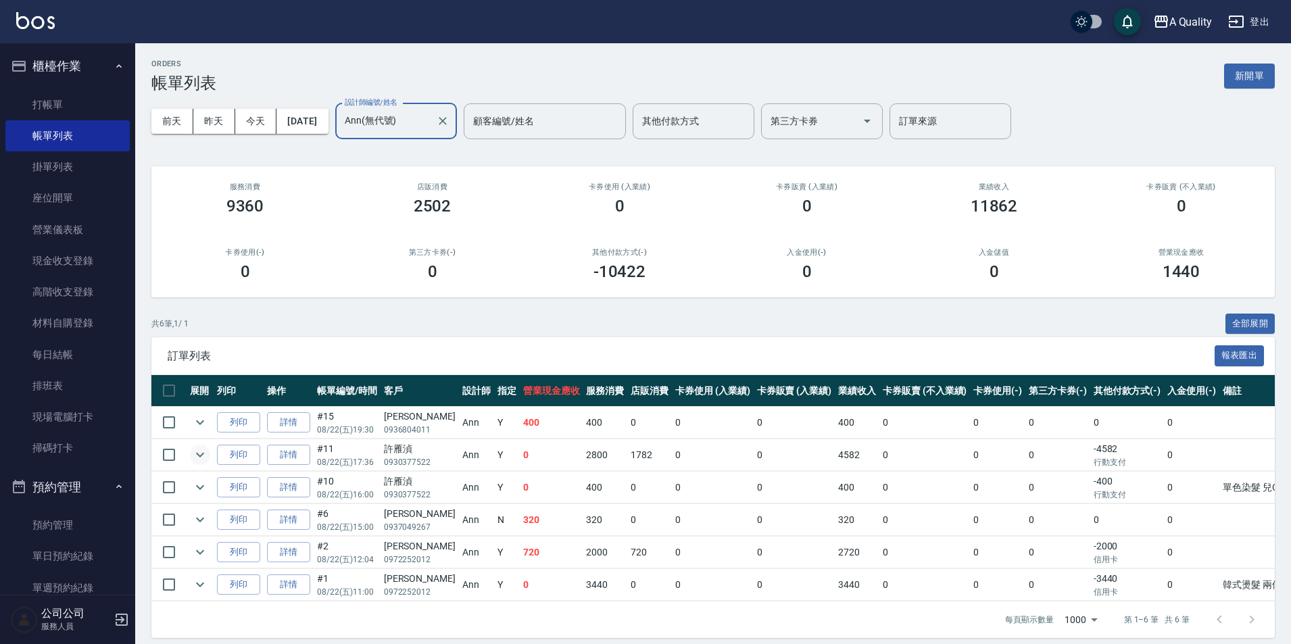
click at [203, 452] on icon "expand row" at bounding box center [200, 455] width 16 height 16
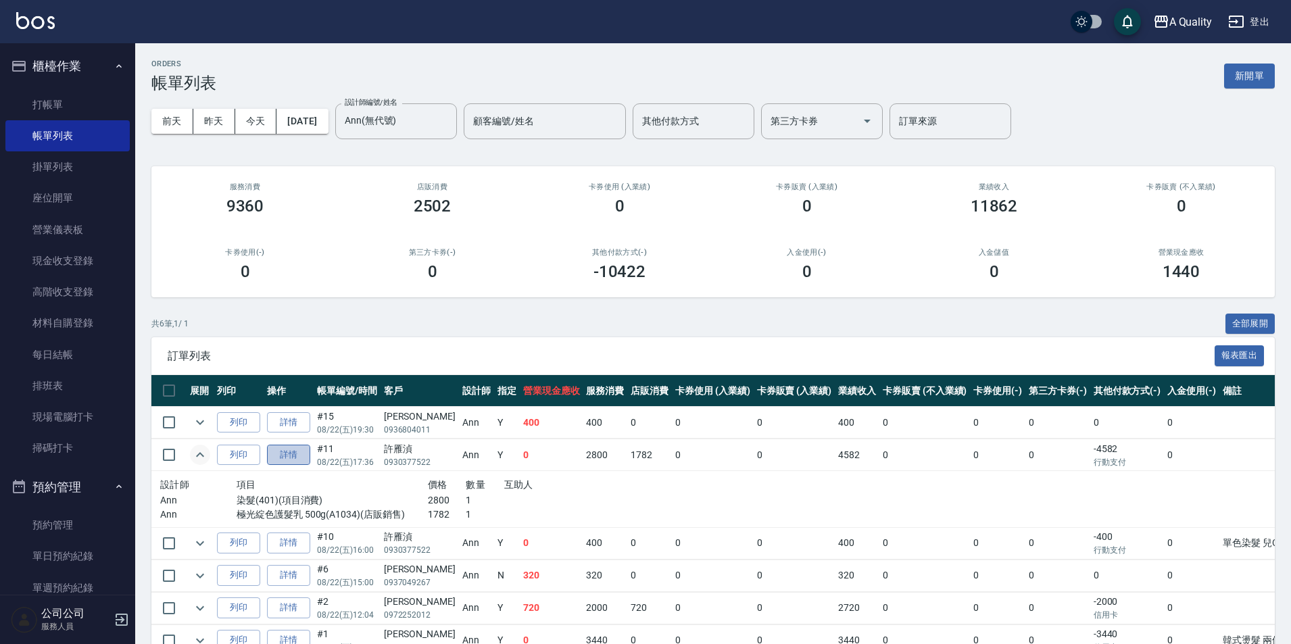
click at [307, 451] on link "詳情" at bounding box center [288, 455] width 43 height 21
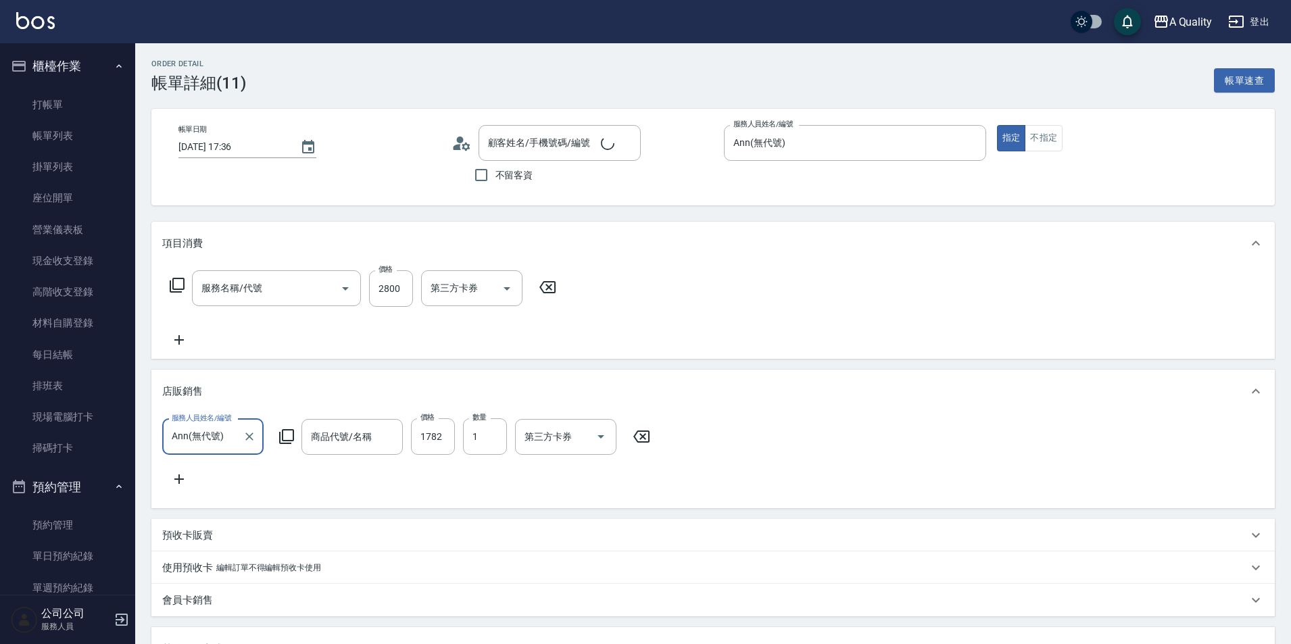
type input "[DATE] 17:36"
type input "Ann(無代號)"
type input "許雁湞/0930377522/"
type input "染髮(401)"
type input "極光綻色護髮乳 500g"
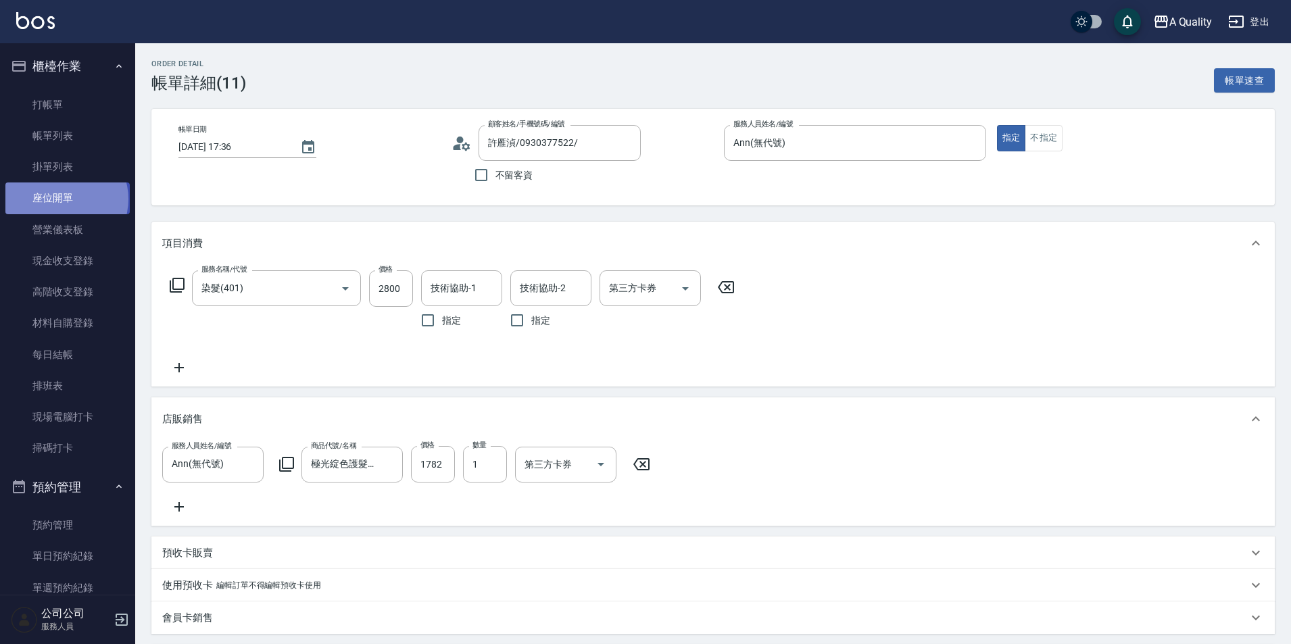
click at [66, 198] on link "座位開單" at bounding box center [67, 197] width 124 height 31
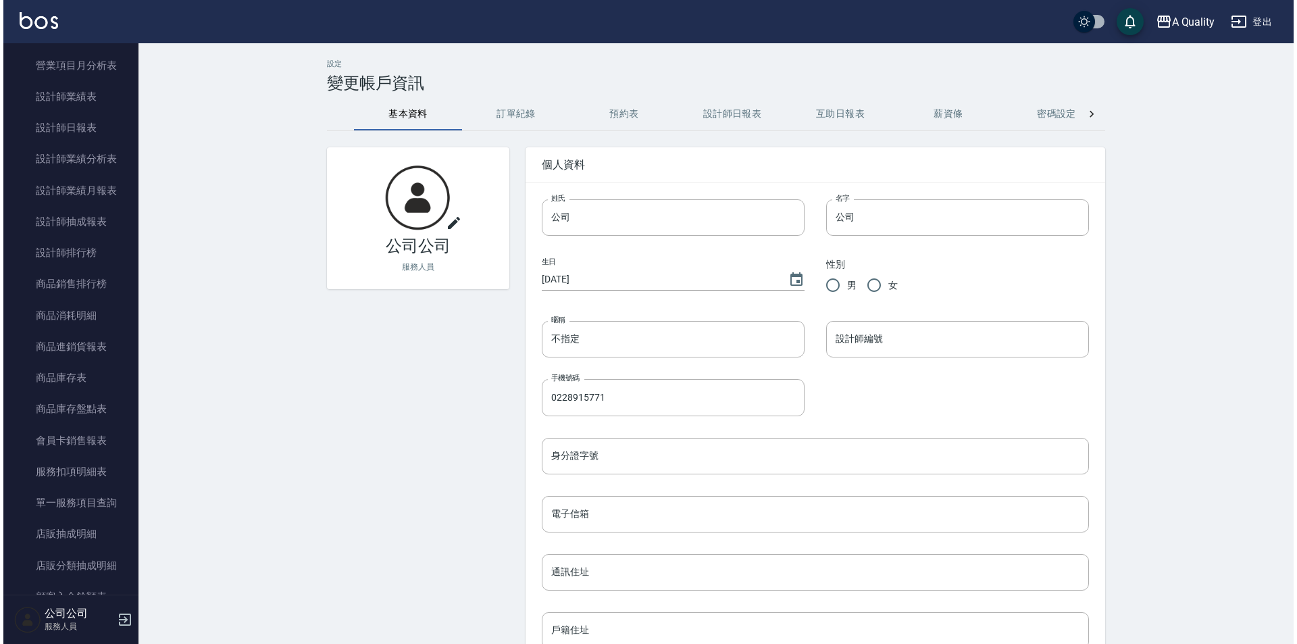
scroll to position [1014, 0]
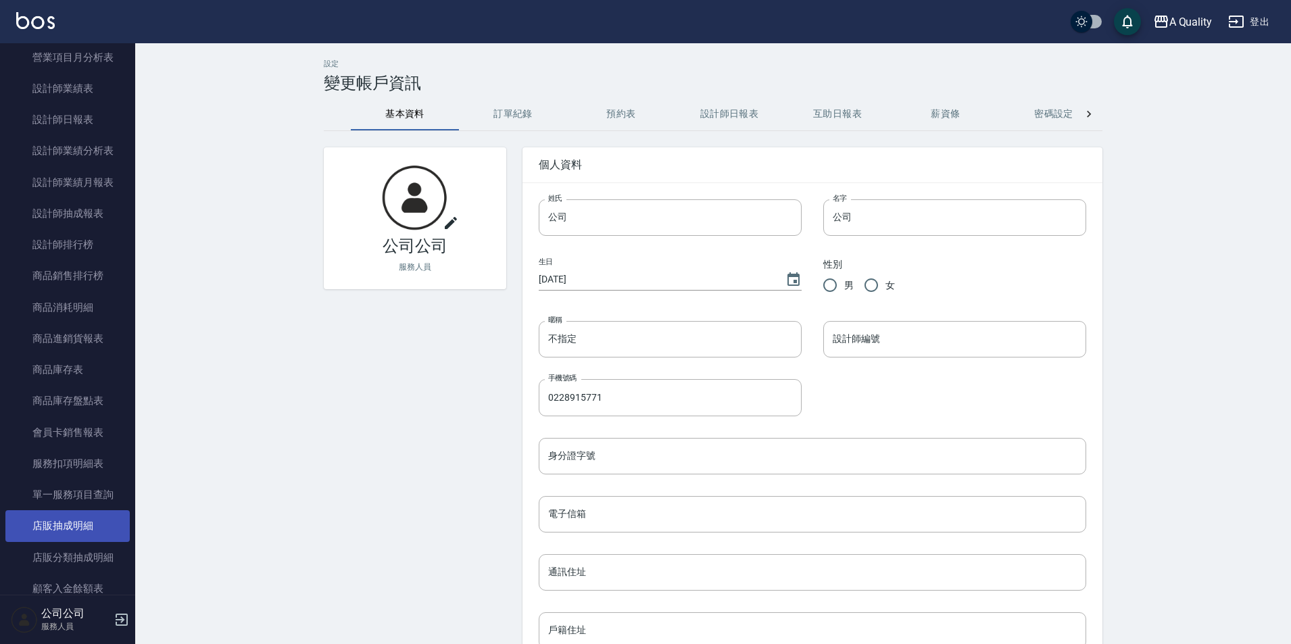
click at [74, 528] on link "店販抽成明細" at bounding box center [67, 525] width 124 height 31
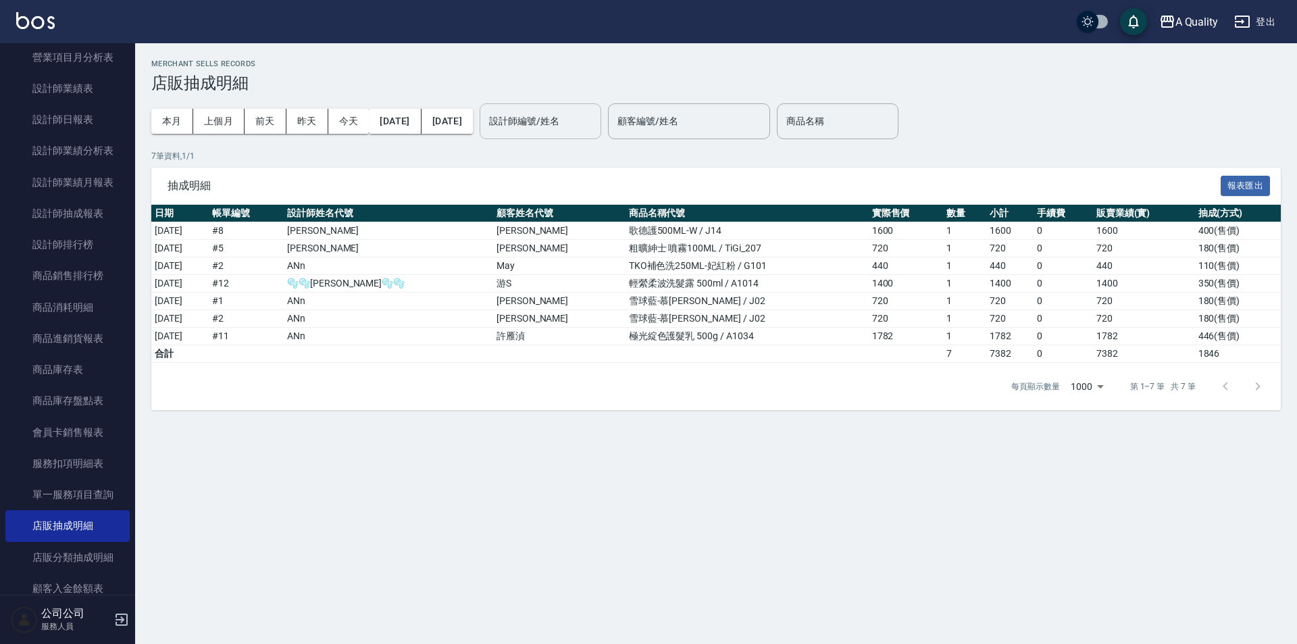
click at [594, 109] on div "設計師編號/姓名 設計師編號/姓名" at bounding box center [541, 121] width 122 height 36
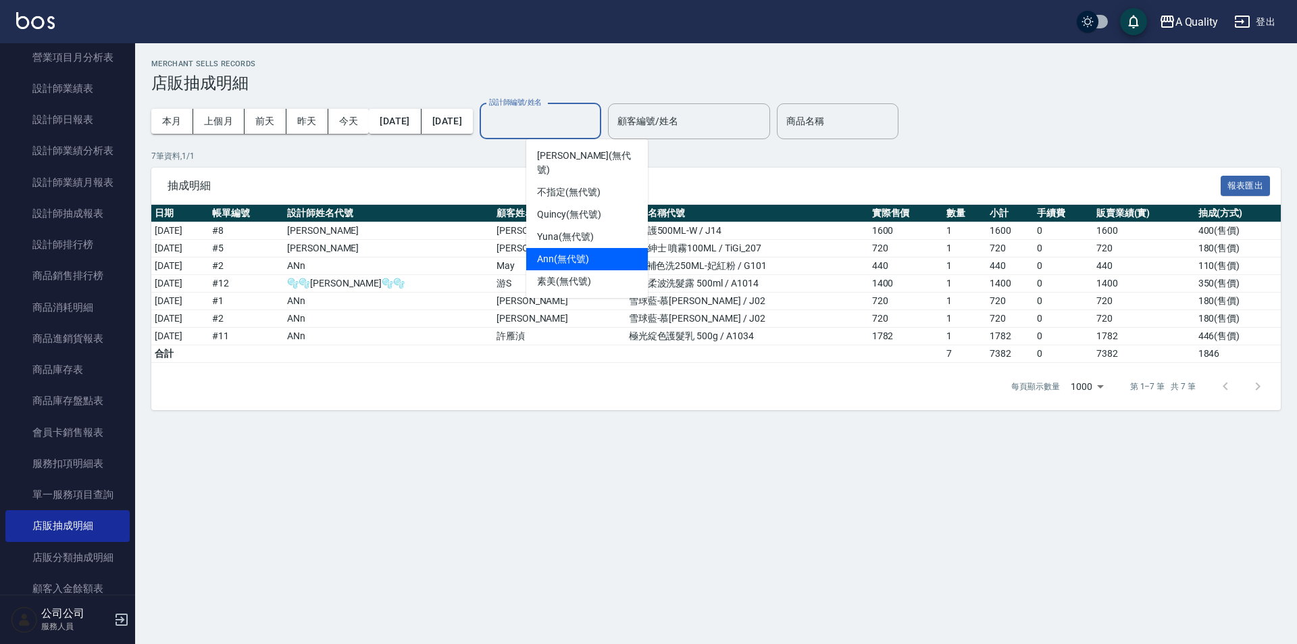
click at [555, 248] on div "Ann (無代號)" at bounding box center [587, 259] width 122 height 22
type input "Ann(無代號)"
